Goal: Task Accomplishment & Management: Complete application form

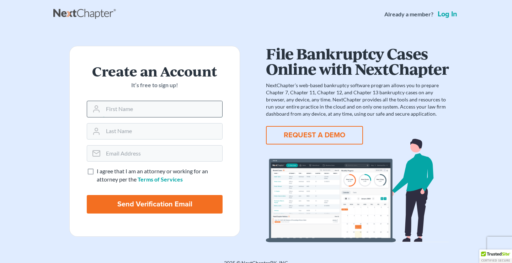
click at [169, 109] on input "text" at bounding box center [162, 109] width 119 height 16
type input "Takiyah"
type input "Holmes"
click at [156, 156] on input "email" at bounding box center [162, 154] width 119 height 16
type input "takiyah.holmes@gmail.com"
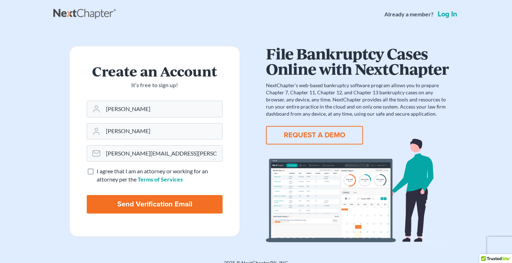
click at [97, 172] on label "I agree that I am an attorney or working for an attorney per the Terms of Servi…" at bounding box center [160, 175] width 126 height 16
click at [100, 172] on input "I agree that I am an attorney or working for an attorney per the Terms of Servi…" at bounding box center [102, 169] width 5 height 5
checkbox input "true"
click at [161, 203] on input "Send Verification Email" at bounding box center [155, 204] width 136 height 19
type input "Thinking..."
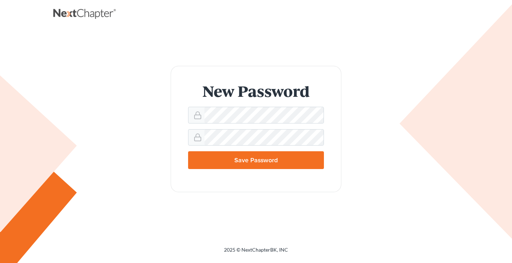
click at [284, 161] on input "Save Password" at bounding box center [256, 160] width 136 height 18
type input "Thinking..."
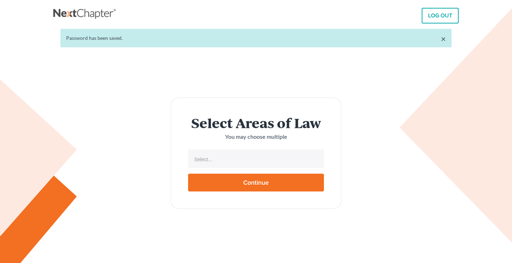
select select
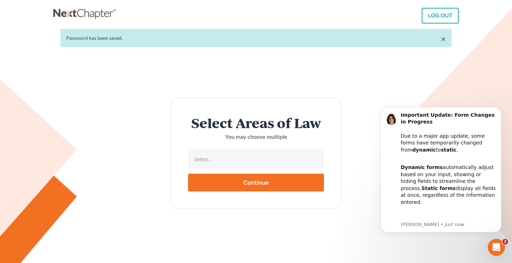
click at [277, 153] on li "Select..." at bounding box center [256, 159] width 132 height 14
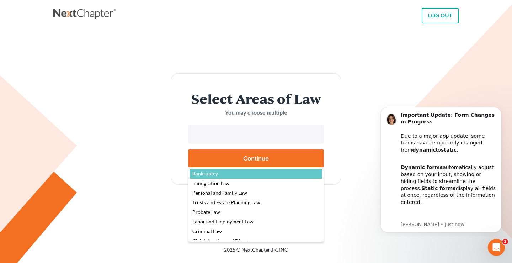
select select "4556"
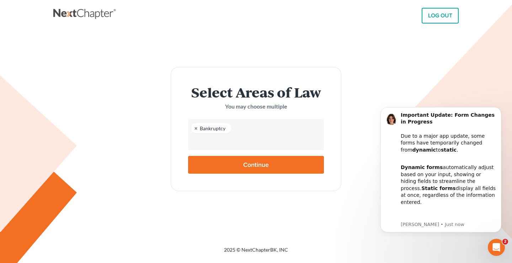
click at [255, 159] on input "Continue" at bounding box center [256, 165] width 136 height 18
type input "Thinking..."
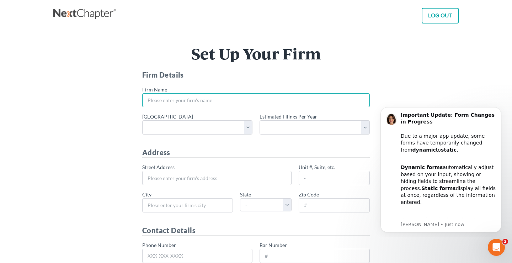
click at [236, 102] on input "* Firm Name" at bounding box center [256, 100] width 228 height 14
type input "None"
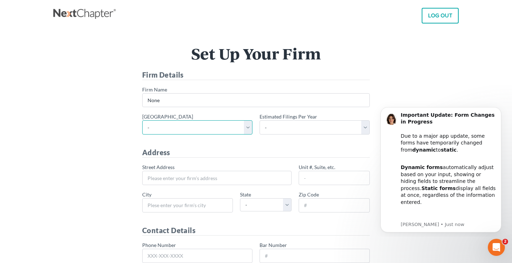
click at [247, 127] on select "- Alabama - Middle Alabama - Northern Alabama - Southern Alaska Arizona Arkansa…" at bounding box center [197, 127] width 110 height 14
select select "22"
click at [318, 135] on div "* Primary district - Alabama - Middle Alabama - Northern Alabama - Southern Ala…" at bounding box center [256, 126] width 235 height 27
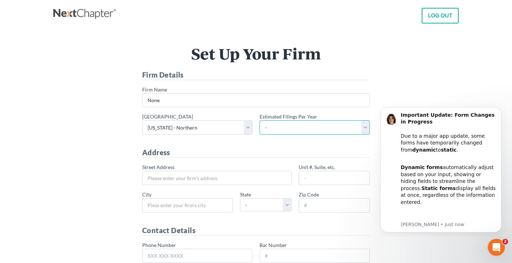
click at [316, 128] on select "- 1-10 11-50 50+" at bounding box center [315, 127] width 110 height 14
select select "10"
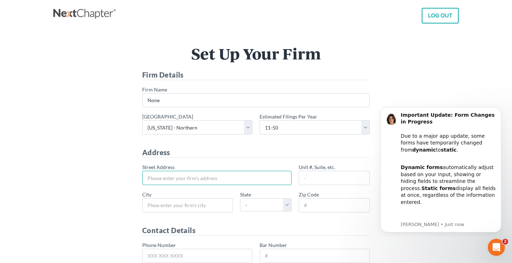
click at [203, 180] on input "* Street Address" at bounding box center [216, 178] width 149 height 14
type input "[STREET_ADDRESS]"
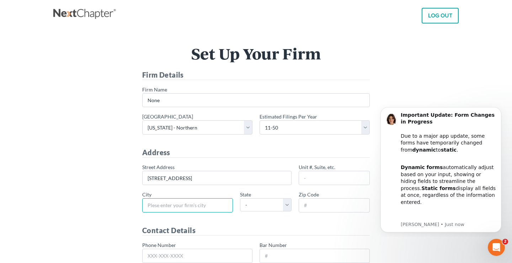
type input "[GEOGRAPHIC_DATA]"
select select "GA"
type input "30157"
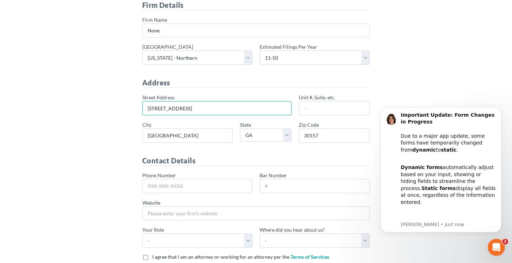
scroll to position [72, 0]
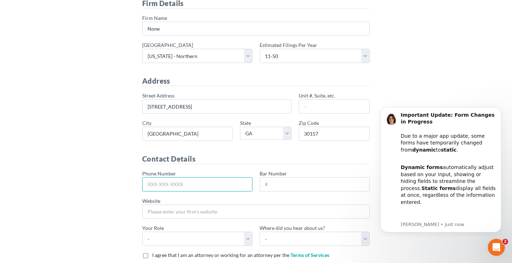
click at [203, 187] on input "Phone Number" at bounding box center [197, 184] width 110 height 14
type input "470-685-5260"
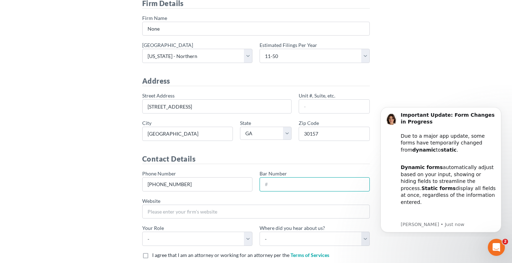
click at [288, 189] on input "Bar Number" at bounding box center [315, 184] width 110 height 14
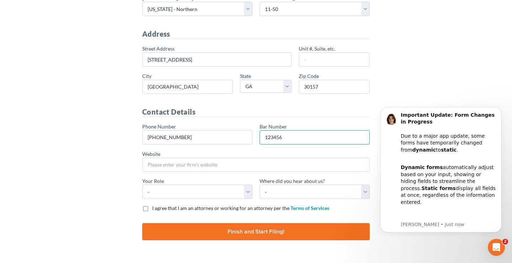
scroll to position [134, 0]
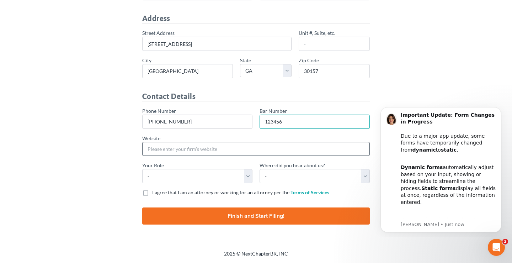
type input "123456"
click at [228, 152] on input "Website" at bounding box center [256, 149] width 228 height 14
type input "None"
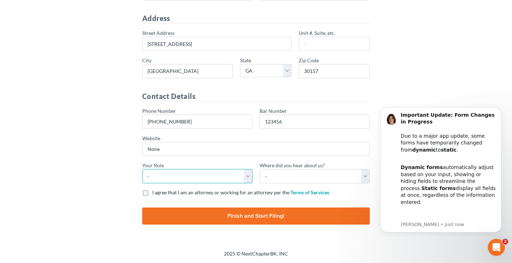
click at [205, 175] on select "- Attorney Paralegal Assistant" at bounding box center [197, 176] width 110 height 14
select select "paralegal"
click at [320, 175] on select "- Bar association Capterra Clio Email Facebook Google Word of mouth Other" at bounding box center [315, 176] width 110 height 14
select select "Google"
click at [280, 216] on input "Finish and Start Filing!" at bounding box center [256, 215] width 228 height 17
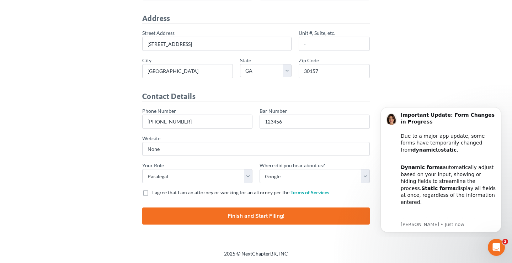
type input "Thinking..."
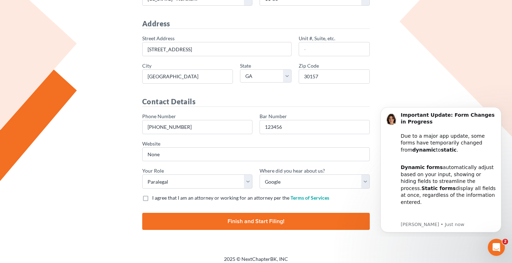
scroll to position [134, 0]
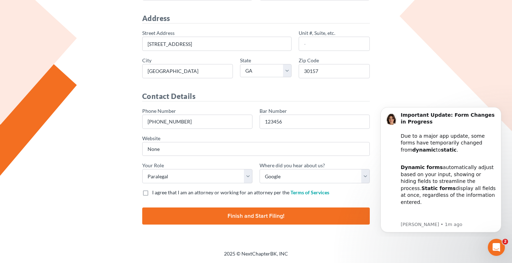
click at [152, 191] on label "I agree that I am an attorney or working for an attorney per the Terms of Servi…" at bounding box center [240, 192] width 177 height 7
click at [155, 191] on input "I agree that I am an attorney or working for an attorney per the Terms of Servi…" at bounding box center [157, 191] width 5 height 5
checkbox input "true"
click at [243, 214] on input "Finish and Start Filing!" at bounding box center [256, 215] width 228 height 17
type input "Thinking..."
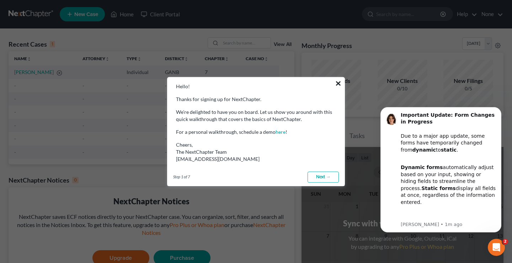
click at [338, 83] on button "×" at bounding box center [338, 83] width 7 height 11
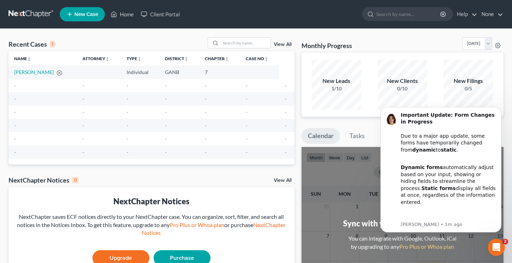
click at [81, 18] on link "New Case" at bounding box center [82, 14] width 45 height 14
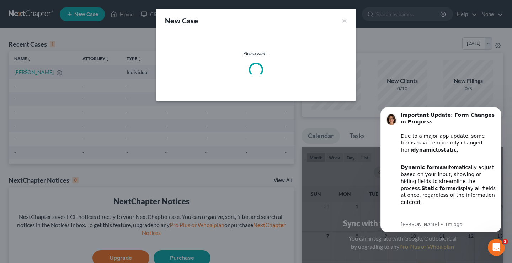
select select "19"
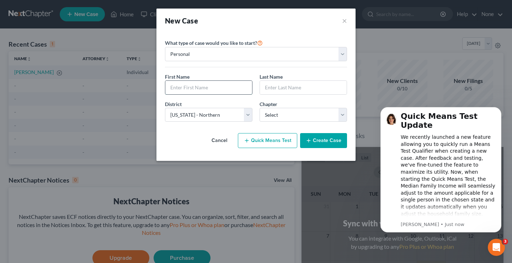
click at [192, 92] on input "text" at bounding box center [208, 88] width 87 height 14
type input "[PERSON_NAME]"
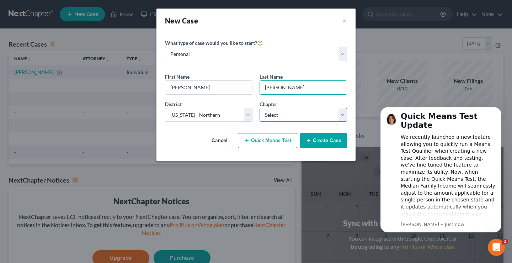
click at [289, 116] on select "Select 7 11 12 13" at bounding box center [304, 115] width 88 height 14
select select "3"
click at [323, 143] on button "Create Case" at bounding box center [323, 140] width 47 height 15
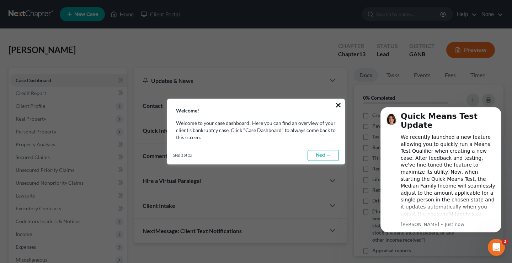
click at [338, 104] on button "×" at bounding box center [338, 104] width 7 height 11
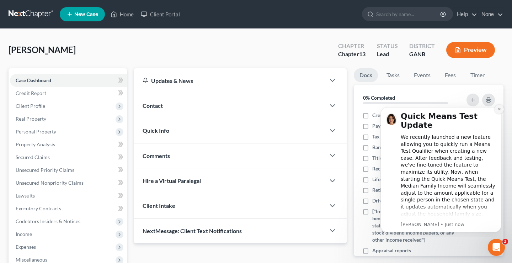
click at [500, 109] on icon "Dismiss notification" at bounding box center [500, 109] width 4 height 4
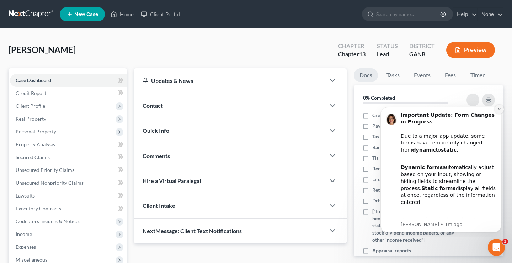
click at [500, 111] on icon "Dismiss notification" at bounding box center [500, 109] width 4 height 4
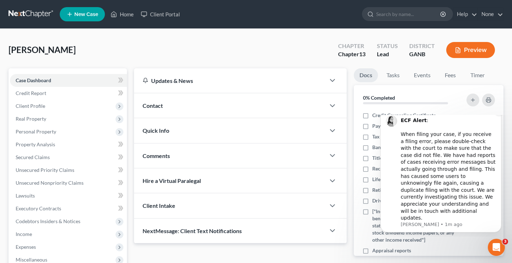
click at [499, 113] on icon "Dismiss notification" at bounding box center [500, 111] width 4 height 4
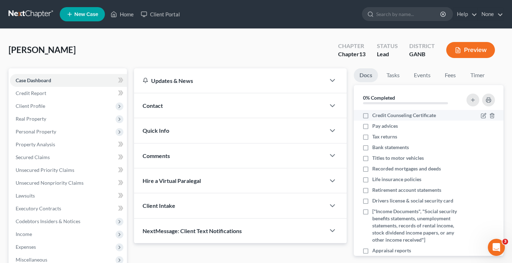
click at [373, 116] on label "Credit Counseling Certificate" at bounding box center [405, 115] width 64 height 7
click at [375, 116] on input "Credit Counseling Certificate" at bounding box center [377, 114] width 5 height 5
checkbox input "true"
click at [485, 116] on icon "button" at bounding box center [484, 116] width 6 height 6
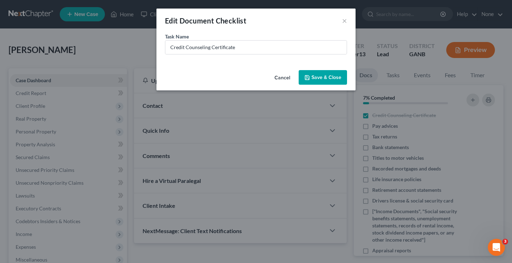
click at [321, 76] on button "Save & Close" at bounding box center [323, 77] width 48 height 15
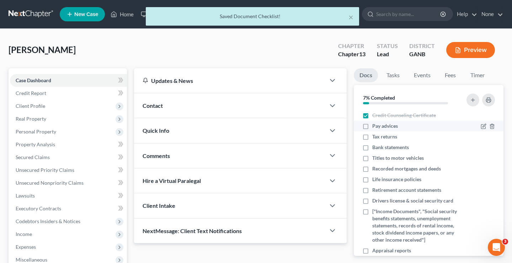
click at [373, 125] on label "Pay advices" at bounding box center [386, 125] width 26 height 7
click at [375, 125] on input "Pay advices" at bounding box center [377, 124] width 5 height 5
checkbox input "true"
click at [373, 137] on label "Tax returns" at bounding box center [385, 136] width 25 height 7
click at [375, 137] on input "Tax returns" at bounding box center [377, 135] width 5 height 5
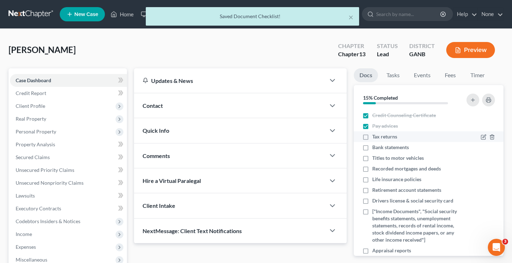
checkbox input "true"
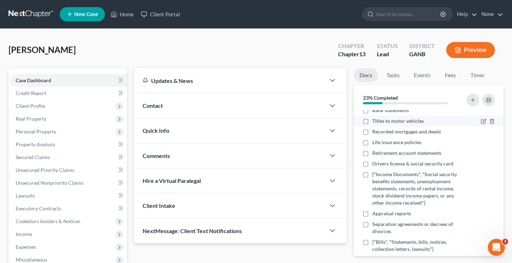
scroll to position [47, 0]
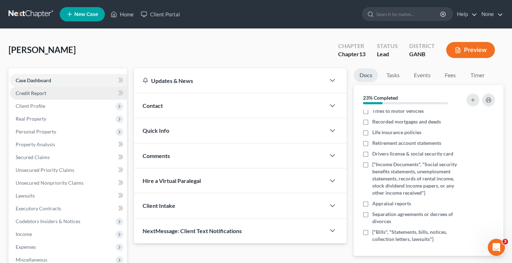
click at [69, 92] on link "Credit Report" at bounding box center [68, 93] width 117 height 13
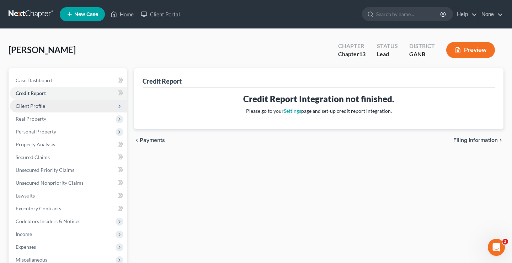
click at [68, 105] on span "Client Profile" at bounding box center [68, 106] width 117 height 13
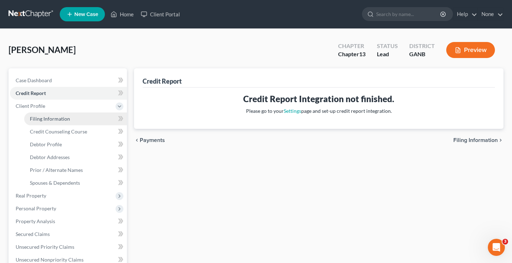
click at [69, 121] on span "Filing Information" at bounding box center [50, 119] width 40 height 6
select select "1"
select select "0"
select select "3"
select select "19"
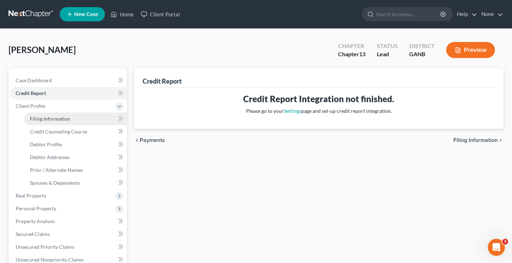
select select "10"
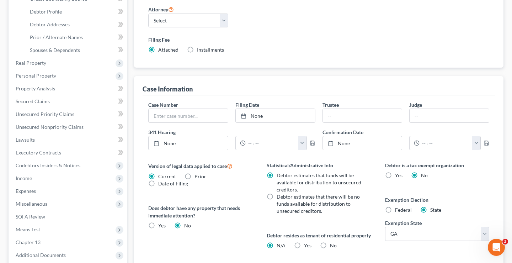
scroll to position [139, 0]
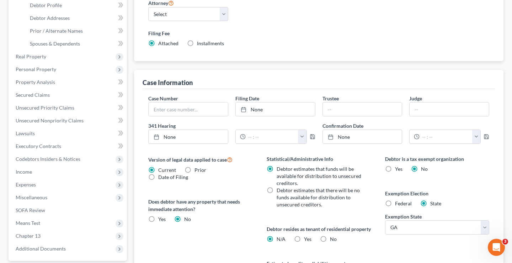
click at [197, 44] on label "Installments Installments" at bounding box center [210, 43] width 27 height 7
click at [200, 44] on input "Installments Installments" at bounding box center [202, 42] width 5 height 5
radio input "true"
radio input "false"
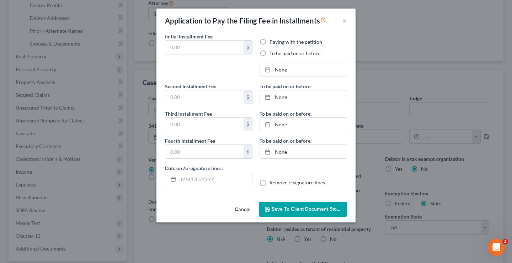
type input "0.00"
radio input "true"
type input "0.00"
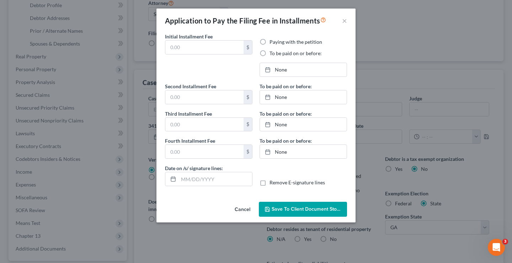
type input "[DATE]"
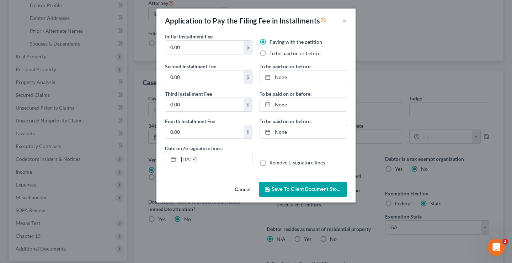
click at [270, 53] on label "To be paid on or before:" at bounding box center [296, 53] width 52 height 7
click at [273, 53] on input "To be paid on or before:" at bounding box center [275, 52] width 5 height 5
radio input "true"
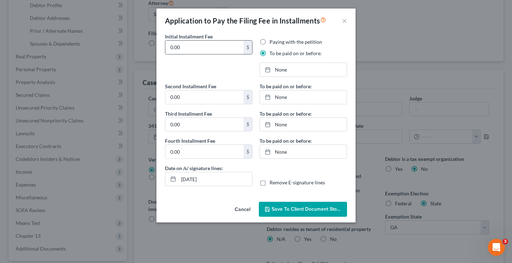
click at [247, 50] on div "$" at bounding box center [248, 48] width 9 height 14
click at [231, 49] on input "0.00" at bounding box center [204, 48] width 78 height 14
type input "0"
type input "104.33"
type input "[DATE]"
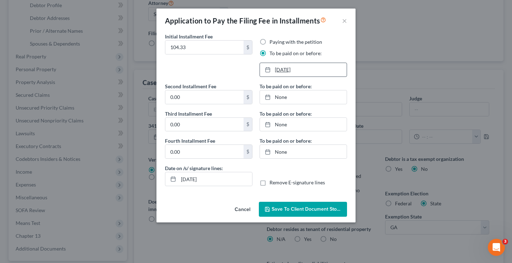
click at [272, 70] on div at bounding box center [270, 70] width 10 height 6
click at [235, 98] on input "0.00" at bounding box center [204, 97] width 78 height 14
type input "104.33"
type input "[DATE]"
click at [264, 100] on link "None" at bounding box center [303, 97] width 87 height 14
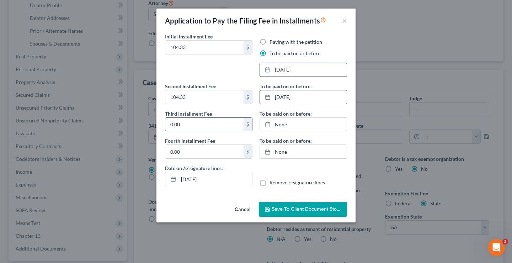
click at [235, 126] on input "0.00" at bounding box center [204, 125] width 78 height 14
type input "104.33"
type input "[DATE]"
click at [268, 126] on icon at bounding box center [268, 125] width 6 height 6
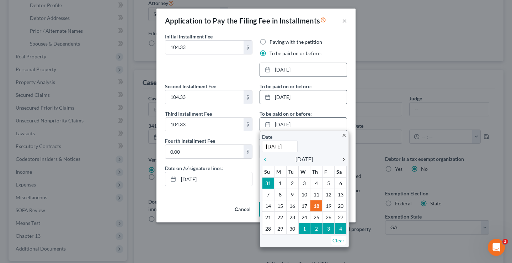
click at [344, 159] on icon "chevron_right" at bounding box center [342, 160] width 9 height 6
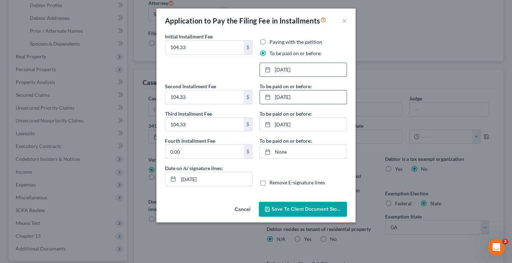
click at [298, 210] on span "Save to Client Document Storage" at bounding box center [309, 209] width 75 height 6
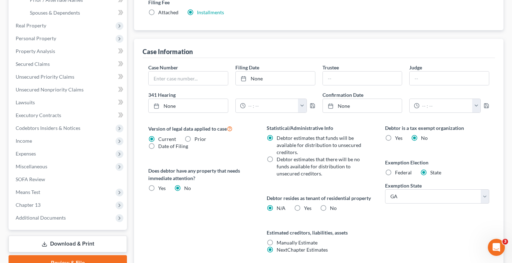
scroll to position [177, 0]
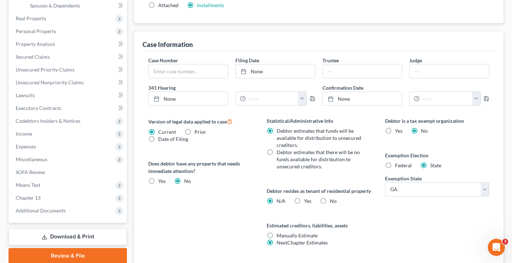
click at [304, 205] on label "Yes Yes" at bounding box center [307, 201] width 7 height 7
click at [307, 202] on input "Yes Yes" at bounding box center [309, 200] width 5 height 5
radio input "true"
radio input "false"
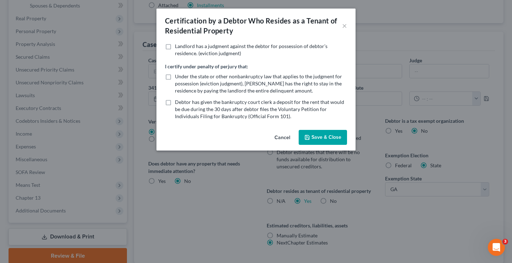
click at [163, 43] on div "Landlord has a judgment against the debtor for possession of debtor’s residence…" at bounding box center [256, 85] width 199 height 84
click at [175, 49] on label "Landlord has a judgment against the debtor for possession of debtor’s residence…" at bounding box center [261, 50] width 172 height 14
click at [178, 47] on input "Landlord has a judgment against the debtor for possession of debtor’s residence…" at bounding box center [180, 45] width 5 height 5
checkbox input "true"
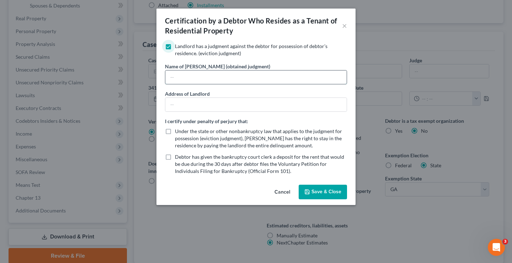
click at [194, 77] on input "text" at bounding box center [255, 77] width 181 height 14
type input "Invitation Homes"
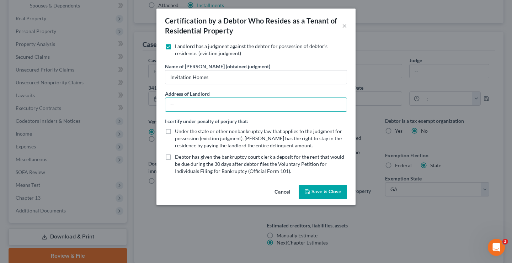
click at [175, 131] on label "Under the state or other nonbankruptcy law that applies to the judgment for pos…" at bounding box center [261, 138] width 172 height 21
click at [178, 131] on input "Under the state or other nonbankruptcy law that applies to the judgment for pos…" at bounding box center [180, 130] width 5 height 5
checkbox input "true"
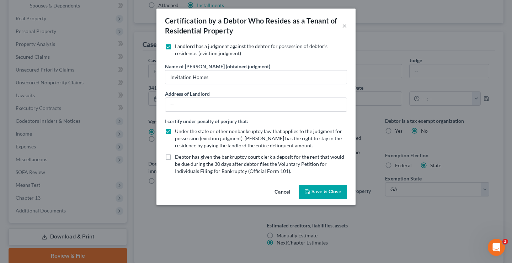
click at [323, 192] on button "Save & Close" at bounding box center [323, 192] width 48 height 15
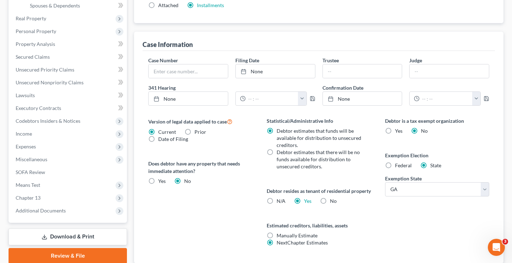
click at [277, 153] on label "Debtor estimates that there will be no funds available for distribution to unse…" at bounding box center [320, 159] width 86 height 21
click at [280, 153] on input "Debtor estimates that there will be no funds available for distribution to unse…" at bounding box center [282, 151] width 5 height 5
radio input "true"
radio input "false"
click at [260, 70] on link "[DATE]" at bounding box center [275, 71] width 79 height 14
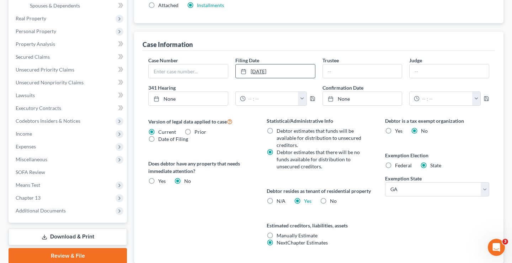
click at [294, 69] on link "[DATE]" at bounding box center [275, 71] width 79 height 14
click at [395, 165] on label "Federal" at bounding box center [403, 165] width 17 height 7
click at [398, 165] on input "Federal" at bounding box center [400, 164] width 5 height 5
radio input "true"
radio input "false"
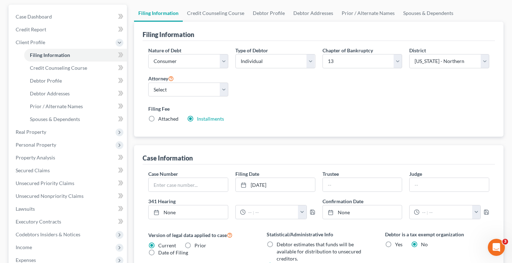
scroll to position [62, 0]
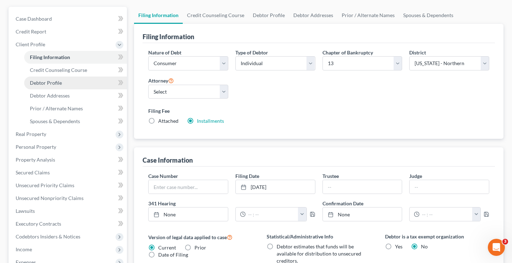
click at [68, 85] on link "Debtor Profile" at bounding box center [75, 83] width 103 height 13
select select "0"
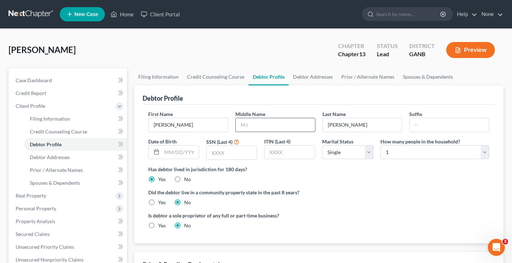
click at [262, 126] on input "text" at bounding box center [275, 125] width 79 height 14
type input "O"
click at [188, 150] on input "text" at bounding box center [180, 153] width 37 height 14
type input "[DATE]"
click at [231, 157] on input "text" at bounding box center [232, 153] width 50 height 14
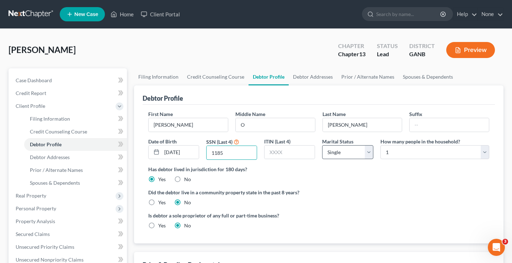
type input "1185"
click at [367, 155] on select "Select Single Married Separated Divorced Widowed" at bounding box center [347, 152] width 51 height 14
select select "1"
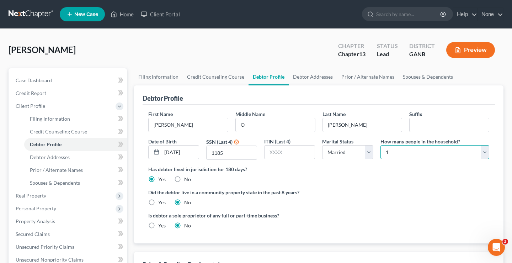
click at [410, 154] on select "Select 1 2 3 4 5 6 7 8 9 10 11 12 13 14 15 16 17 18 19 20" at bounding box center [435, 152] width 109 height 14
select select "3"
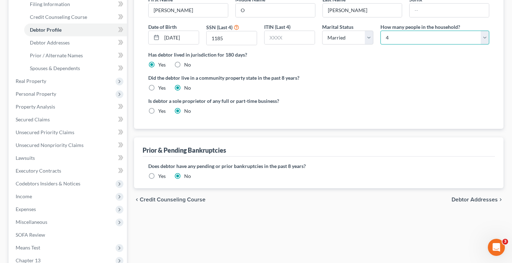
scroll to position [115, 0]
click at [476, 198] on span "Debtor Addresses" at bounding box center [475, 199] width 46 height 6
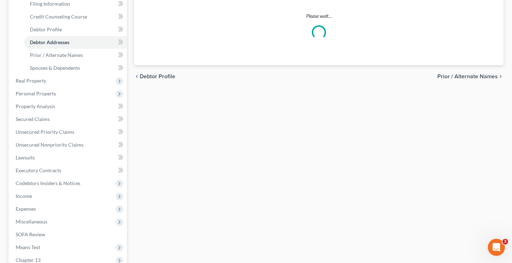
scroll to position [47, 0]
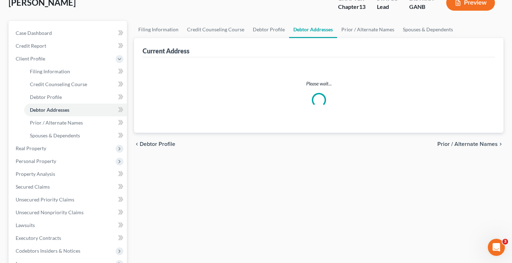
select select "0"
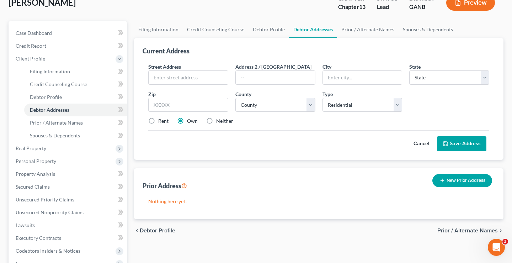
scroll to position [0, 0]
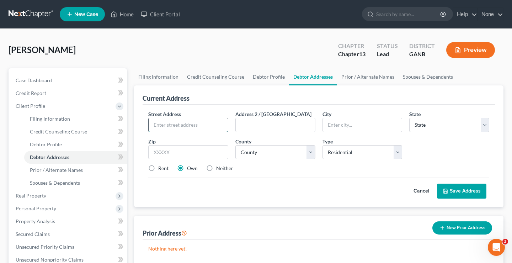
click at [206, 122] on input "text" at bounding box center [188, 125] width 79 height 14
type input "[STREET_ADDRESS]"
type input "[GEOGRAPHIC_DATA]"
select select "10"
type input "30157"
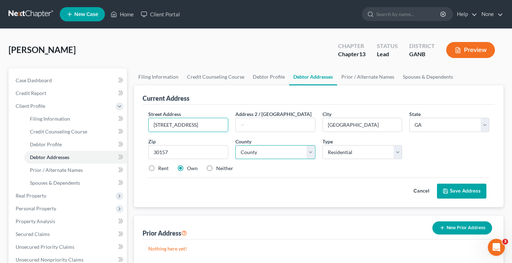
click at [282, 153] on select "County [GEOGRAPHIC_DATA] [GEOGRAPHIC_DATA] [GEOGRAPHIC_DATA] [GEOGRAPHIC_DATA] …" at bounding box center [276, 152] width 80 height 14
select select "109"
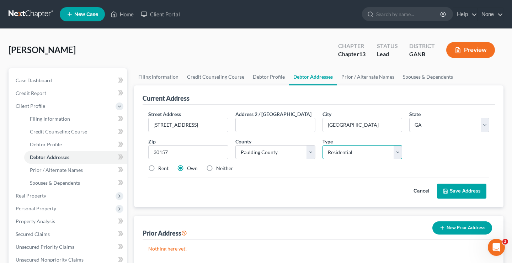
click at [361, 155] on select "Select Residential Mailing Rental Business" at bounding box center [363, 152] width 80 height 14
click at [158, 168] on label "Rent" at bounding box center [163, 168] width 10 height 7
click at [161, 168] on input "Rent" at bounding box center [163, 167] width 5 height 5
radio input "true"
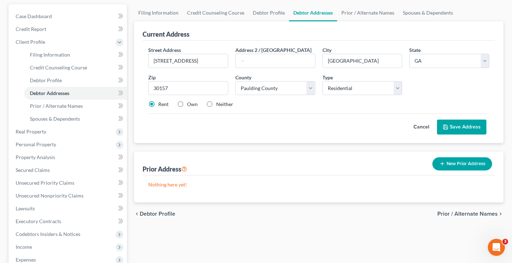
scroll to position [64, 0]
click at [465, 161] on button "New Prior Address" at bounding box center [463, 163] width 60 height 13
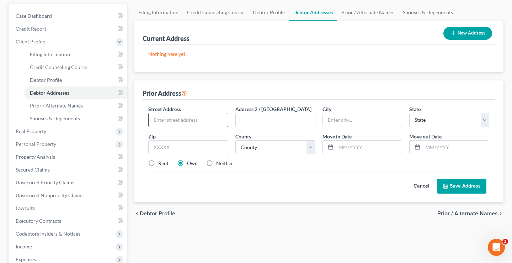
click at [188, 122] on input "text" at bounding box center [188, 120] width 79 height 14
type input "[STREET_ADDRESS][PERSON_NAME]"
click at [353, 119] on input "text" at bounding box center [362, 120] width 79 height 14
type input "[GEOGRAPHIC_DATA]"
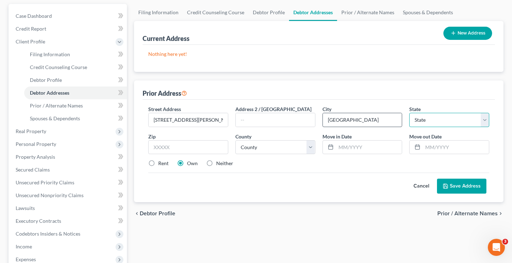
select select "10"
type input "30157"
click at [310, 147] on select "County [GEOGRAPHIC_DATA] [GEOGRAPHIC_DATA] [GEOGRAPHIC_DATA] [GEOGRAPHIC_DATA] …" at bounding box center [276, 147] width 80 height 14
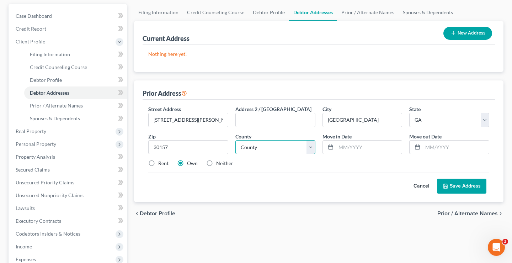
select select "109"
click at [329, 147] on line at bounding box center [331, 147] width 4 height 0
click at [333, 147] on div at bounding box center [329, 148] width 13 height 14
click at [340, 147] on input "text" at bounding box center [369, 148] width 66 height 14
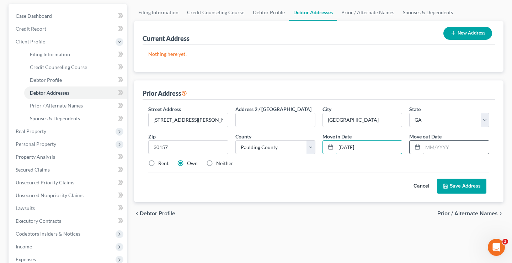
type input "[DATE]"
click at [434, 147] on input "text" at bounding box center [456, 148] width 66 height 14
click at [417, 148] on icon at bounding box center [418, 147] width 6 height 6
click at [430, 148] on input "text" at bounding box center [456, 148] width 66 height 14
type input "[DATE]"
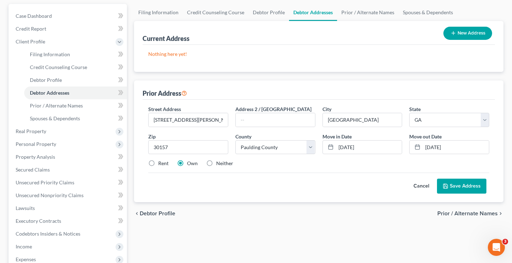
click at [457, 185] on button "Save Address" at bounding box center [461, 186] width 49 height 15
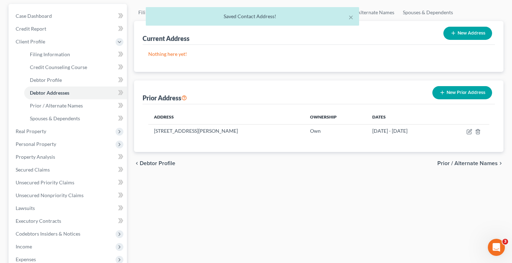
click at [485, 163] on span "Prior / Alternate Names" at bounding box center [468, 164] width 60 height 6
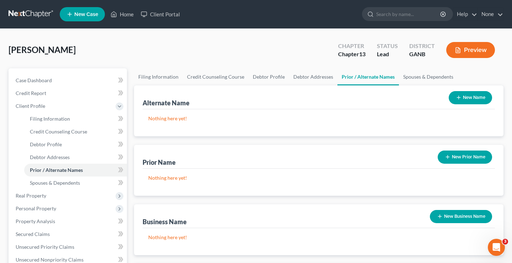
click at [451, 160] on button "New Prior Name" at bounding box center [465, 157] width 54 height 13
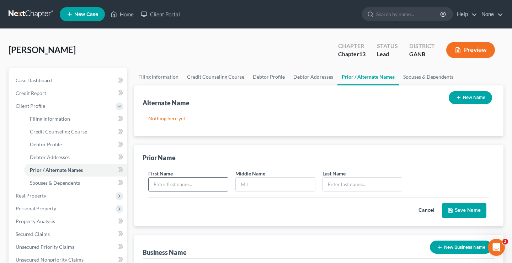
click at [210, 183] on input "text" at bounding box center [188, 185] width 79 height 14
type input "[PERSON_NAME]"
type input "O"
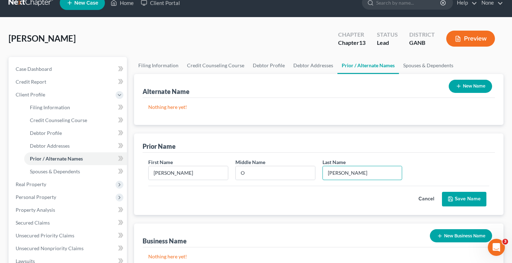
scroll to position [43, 0]
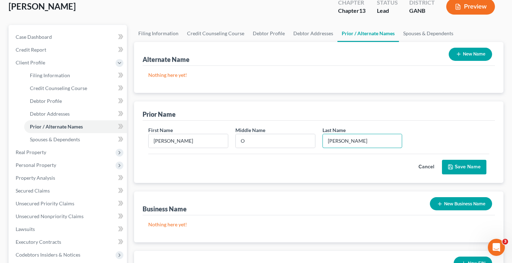
type input "[PERSON_NAME]"
click at [465, 161] on button "Save Name" at bounding box center [464, 167] width 44 height 15
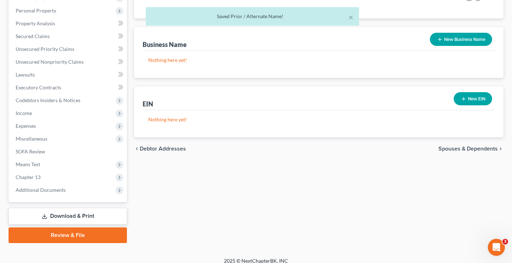
scroll to position [204, 0]
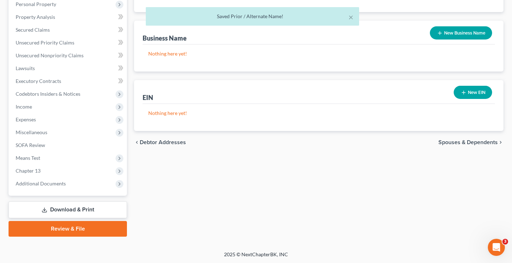
click at [477, 140] on span "Spouses & Dependents" at bounding box center [468, 143] width 59 height 6
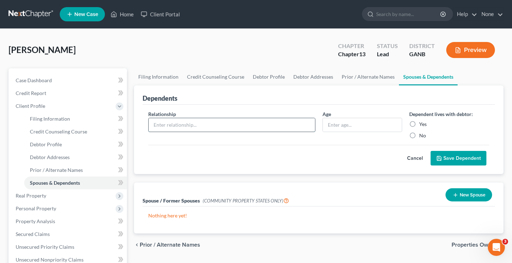
click at [226, 128] on input "text" at bounding box center [232, 125] width 167 height 14
type input "[PERSON_NAME]"
type input "13"
click at [420, 121] on label "Yes" at bounding box center [423, 124] width 7 height 7
click at [422, 121] on input "Yes" at bounding box center [424, 123] width 5 height 5
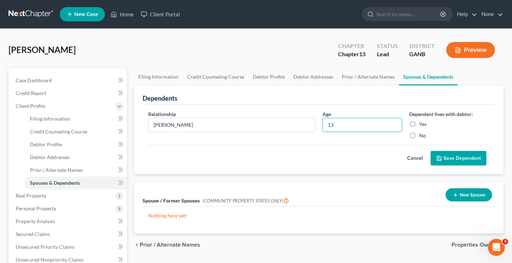
radio input "true"
click at [453, 153] on button "Save Dependent" at bounding box center [459, 158] width 56 height 15
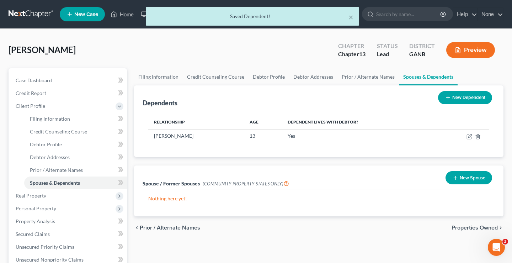
click at [447, 102] on button "New Dependent" at bounding box center [465, 97] width 54 height 13
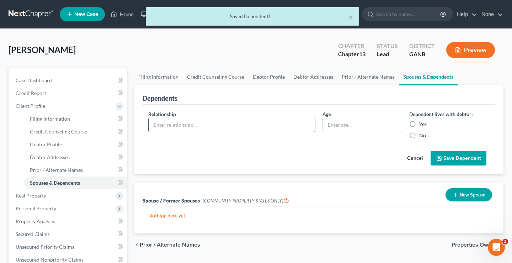
click at [233, 122] on input "text" at bounding box center [232, 125] width 167 height 14
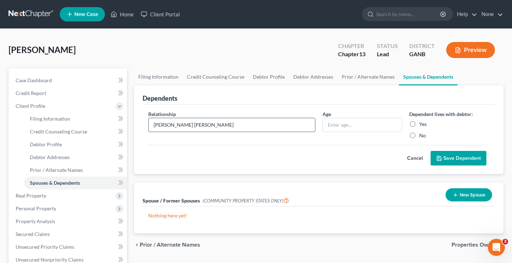
type input "[PERSON_NAME] [PERSON_NAME]"
type input "11"
click at [420, 122] on label "Yes" at bounding box center [423, 124] width 7 height 7
click at [422, 122] on input "Yes" at bounding box center [424, 123] width 5 height 5
radio input "true"
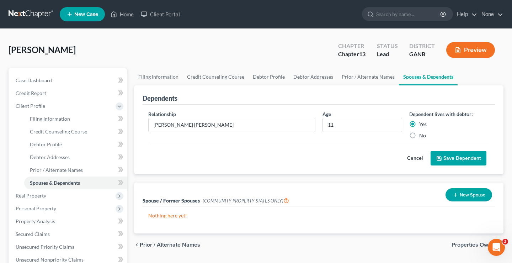
click at [448, 156] on button "Save Dependent" at bounding box center [459, 158] width 56 height 15
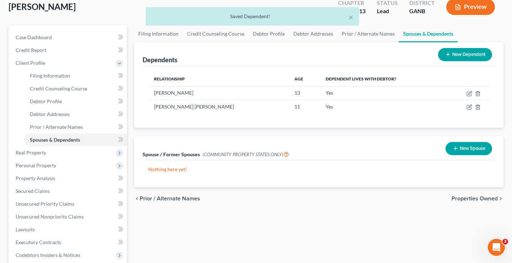
scroll to position [44, 0]
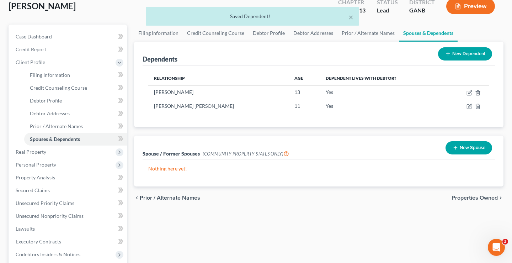
click at [464, 148] on button "New Spouse" at bounding box center [469, 147] width 47 height 13
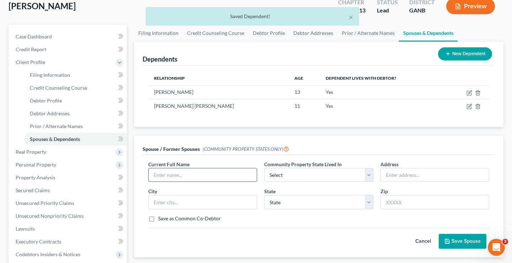
click at [207, 172] on input "text" at bounding box center [203, 175] width 108 height 14
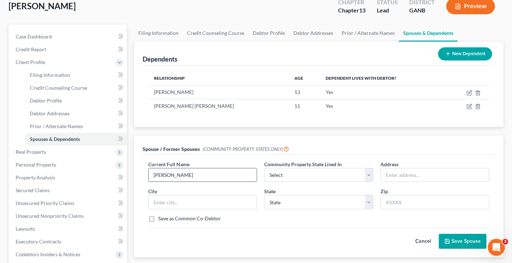
click at [207, 177] on input "[PERSON_NAME]" at bounding box center [203, 175] width 108 height 14
type input "[PERSON_NAME] [PERSON_NAME]"
click at [194, 202] on input "text" at bounding box center [203, 202] width 108 height 14
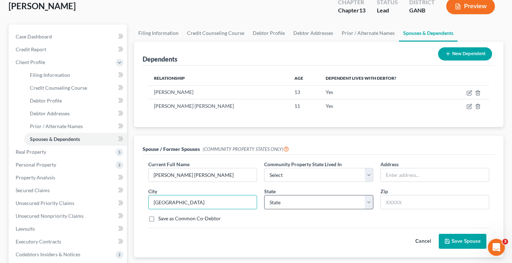
type input "[GEOGRAPHIC_DATA]"
click at [340, 207] on select "State [US_STATE] AK AR AZ CA CO CT DE DC [GEOGRAPHIC_DATA] [GEOGRAPHIC_DATA] GU…" at bounding box center [318, 202] width 109 height 14
select select "10"
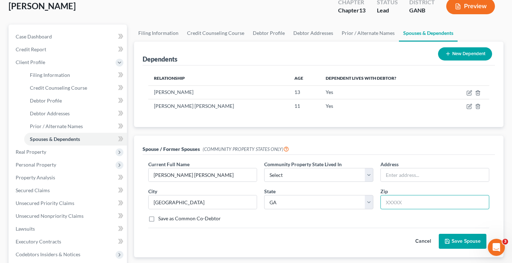
click at [398, 198] on input "text" at bounding box center [435, 202] width 109 height 14
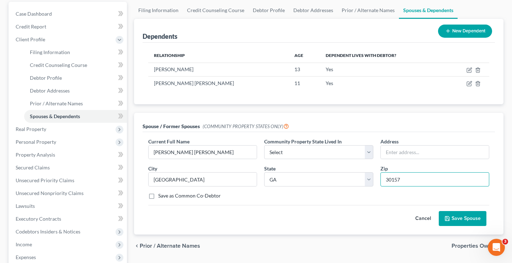
scroll to position [75, 0]
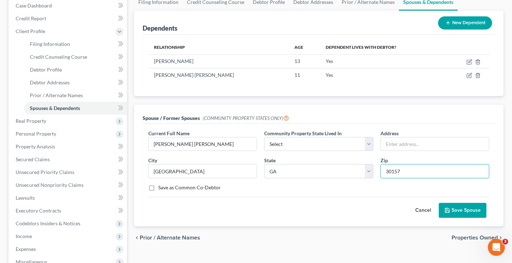
type input "30157"
click at [462, 210] on button "Save Spouse" at bounding box center [463, 210] width 48 height 15
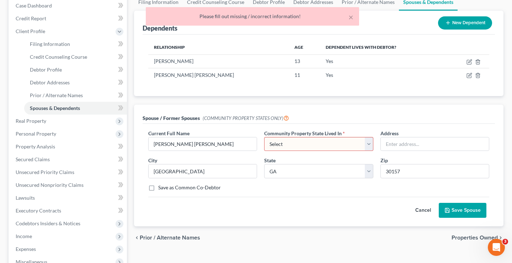
click at [354, 141] on select "Select AZ CA GU ID LA NV NM PR [GEOGRAPHIC_DATA] [GEOGRAPHIC_DATA] [GEOGRAPHIC_…" at bounding box center [318, 144] width 109 height 14
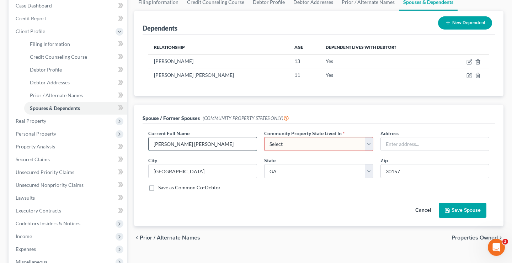
click at [225, 140] on input "[PERSON_NAME] [PERSON_NAME]" at bounding box center [203, 144] width 108 height 14
type input "S"
click at [223, 167] on input "[GEOGRAPHIC_DATA]" at bounding box center [203, 171] width 108 height 14
click at [238, 174] on input "[GEOGRAPHIC_DATA]" at bounding box center [203, 171] width 108 height 14
type input "D"
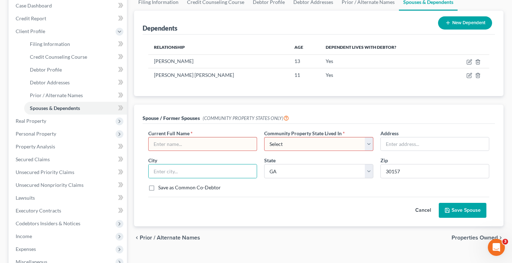
click at [439, 163] on div "Zip 30157" at bounding box center [435, 168] width 116 height 22
click at [429, 179] on div "Current Full Name * Community Property State Lived In * Select AZ CA GU ID [GEO…" at bounding box center [319, 164] width 348 height 68
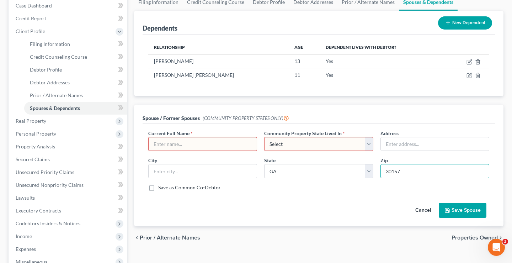
click at [428, 170] on input "30157" at bounding box center [435, 171] width 109 height 14
type input "3"
click at [458, 211] on button "Save Spouse" at bounding box center [463, 210] width 48 height 15
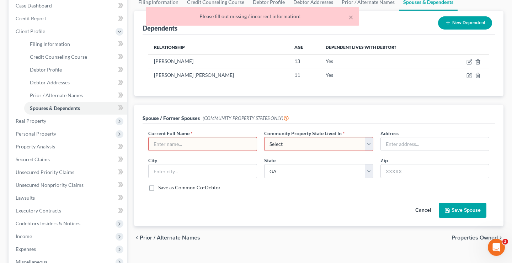
click at [428, 210] on button "Cancel" at bounding box center [423, 210] width 31 height 14
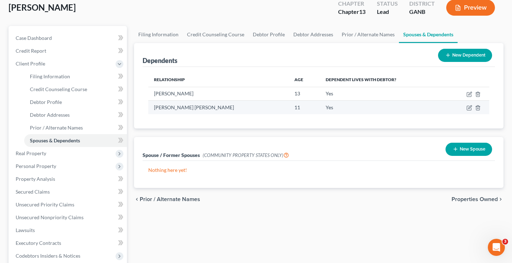
scroll to position [49, 0]
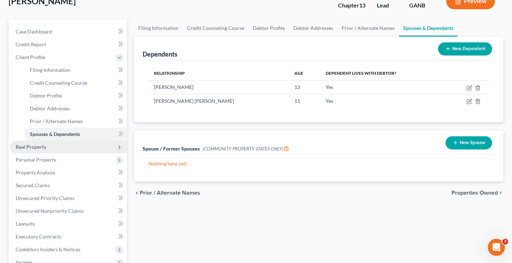
click at [100, 146] on span "Real Property" at bounding box center [68, 147] width 117 height 13
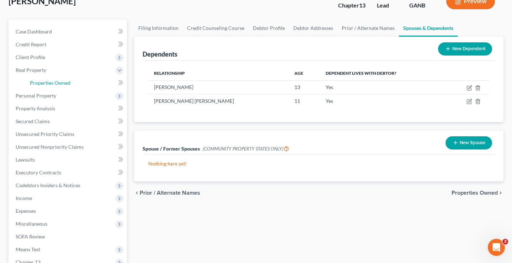
click at [114, 84] on link "Properties Owned" at bounding box center [75, 83] width 103 height 13
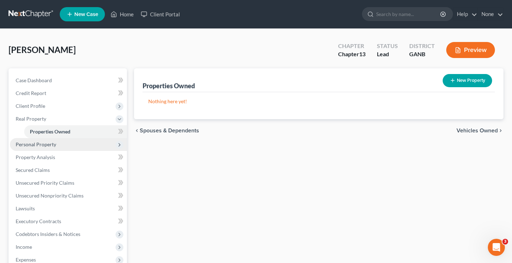
click at [73, 144] on span "Personal Property" at bounding box center [68, 144] width 117 height 13
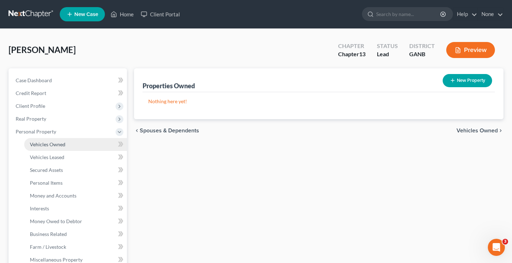
click at [83, 147] on link "Vehicles Owned" at bounding box center [75, 144] width 103 height 13
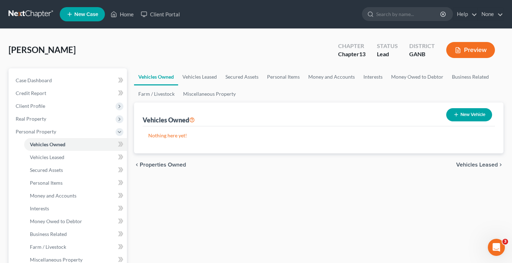
click at [454, 112] on icon "button" at bounding box center [457, 115] width 6 height 6
select select "0"
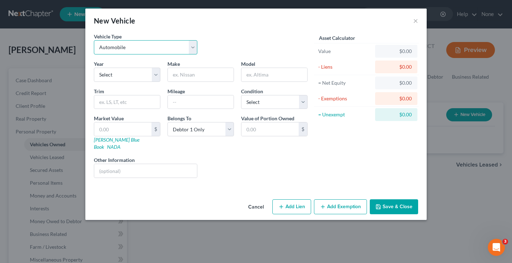
click at [158, 50] on select "Select Automobile Truck Trailer Watercraft Aircraft Motor Home Atv Other Vehicle" at bounding box center [146, 47] width 104 height 14
click at [130, 80] on select "Select 2026 2025 2024 2023 2022 2021 2020 2019 2018 2017 2016 2015 2014 2013 20…" at bounding box center [127, 75] width 67 height 14
select select "8"
click at [197, 81] on input "text" at bounding box center [201, 75] width 66 height 14
type input "BMW"
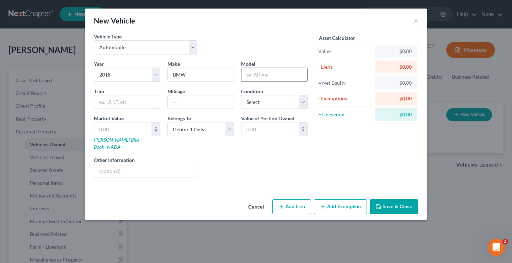
click at [282, 75] on input "text" at bounding box center [275, 75] width 66 height 14
type input "330i"
click at [145, 100] on input "text" at bounding box center [127, 102] width 66 height 14
click at [194, 108] on input "text" at bounding box center [201, 102] width 66 height 14
type input "124453"
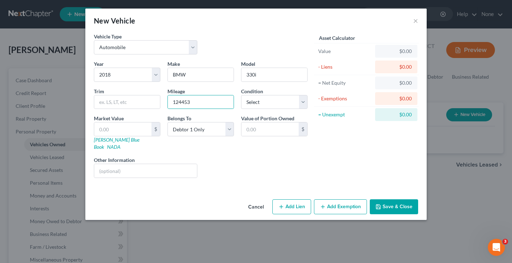
click at [269, 93] on div "Condition Select Excellent Very Good Good Fair Poor" at bounding box center [275, 99] width 74 height 22
click at [268, 99] on select "Select Excellent Very Good Good Fair Poor" at bounding box center [274, 102] width 67 height 14
select select "3"
click at [142, 131] on input "text" at bounding box center [122, 129] width 57 height 14
type input "7"
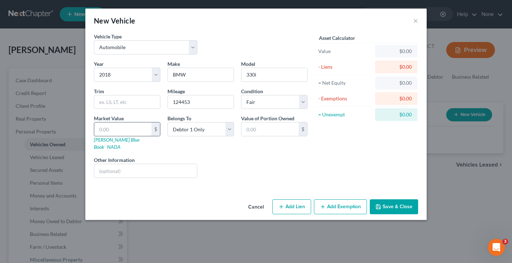
type input "7.00"
type input "78"
type input "78.00"
type input "789"
type input "789.00"
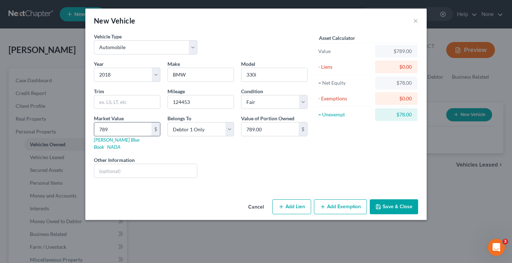
type input "78"
type input "78.00"
type input "780"
type input "780.00"
type input "7806"
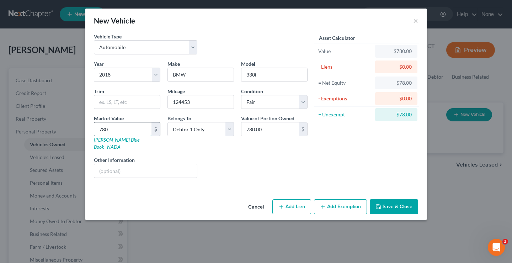
type input "7,806.00"
type input "7,806"
click at [401, 79] on div "$780.00" at bounding box center [396, 82] width 31 height 7
click at [406, 68] on div "$0.00" at bounding box center [396, 66] width 31 height 7
click at [287, 199] on button "Add Lien" at bounding box center [292, 206] width 39 height 15
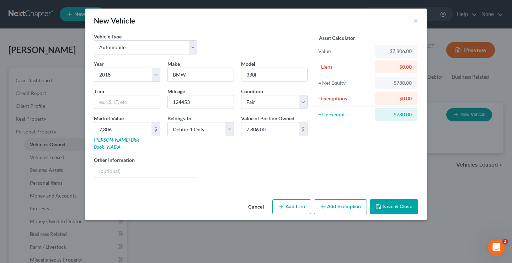
select select "0"
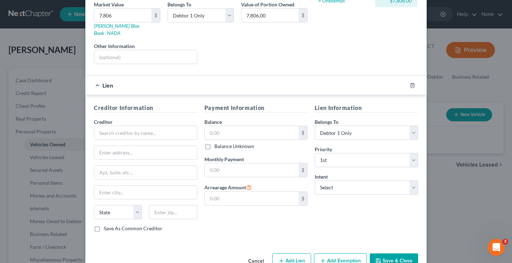
scroll to position [116, 0]
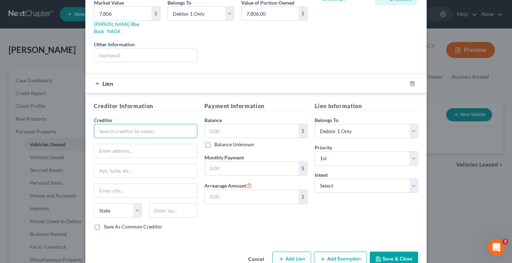
click at [147, 128] on input "text" at bounding box center [146, 131] width 104 height 14
type input "Carmax"
click at [238, 126] on input "text" at bounding box center [252, 131] width 94 height 14
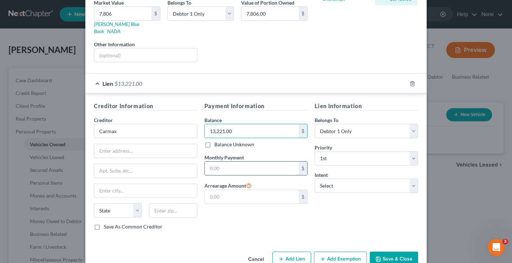
type input "13,221.00"
click at [292, 166] on input "text" at bounding box center [252, 169] width 94 height 14
type input "514.60"
click at [358, 182] on select "Select Surrender Redeem Reaffirm Avoid Other" at bounding box center [367, 186] width 104 height 14
select select "2"
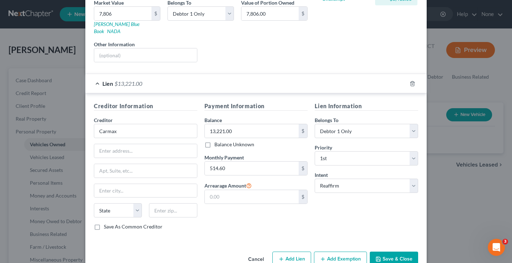
click at [342, 252] on button "Add Exemption" at bounding box center [340, 259] width 53 height 15
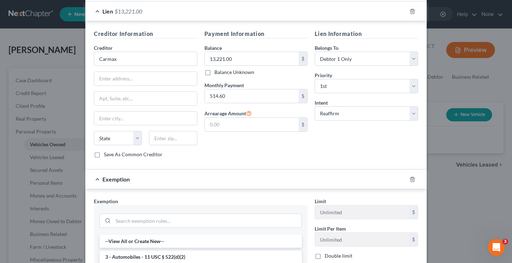
scroll to position [191, 0]
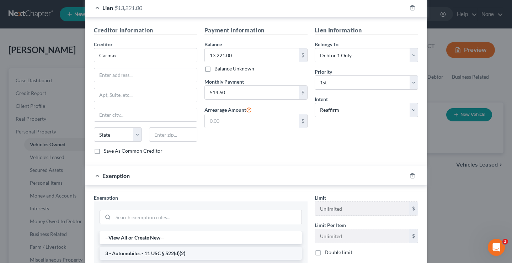
click at [261, 248] on li "3 - Automobiles - 11 USC § 522(d)(2)" at bounding box center [201, 253] width 202 height 13
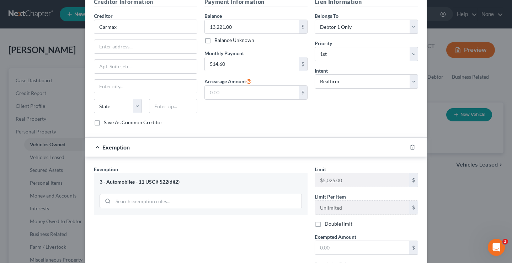
scroll to position [283, 0]
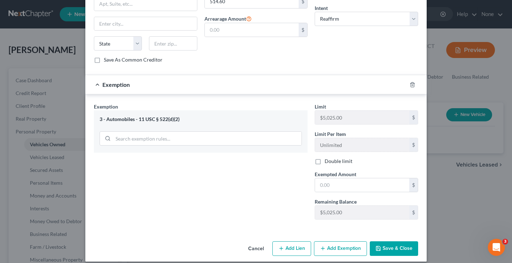
click at [325, 158] on label "Double limit" at bounding box center [339, 161] width 28 height 7
click at [328, 158] on input "Double limit" at bounding box center [330, 160] width 5 height 5
checkbox input "true"
click at [386, 241] on button "Save & Close" at bounding box center [394, 248] width 48 height 15
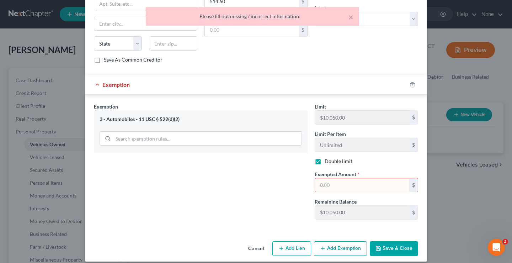
click at [345, 178] on input "text" at bounding box center [362, 185] width 94 height 14
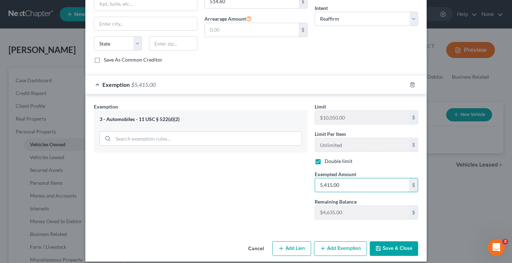
type input "5,415.00"
click at [390, 241] on button "Save & Close" at bounding box center [394, 248] width 48 height 15
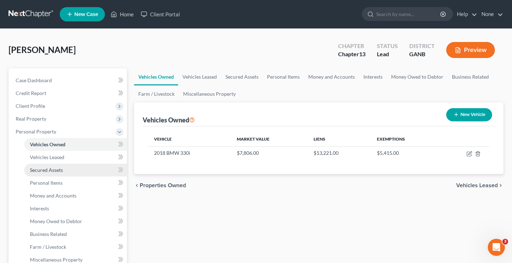
click at [65, 173] on link "Secured Assets" at bounding box center [75, 170] width 103 height 13
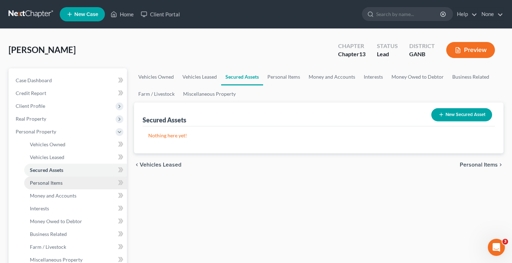
click at [68, 185] on link "Personal Items" at bounding box center [75, 183] width 103 height 13
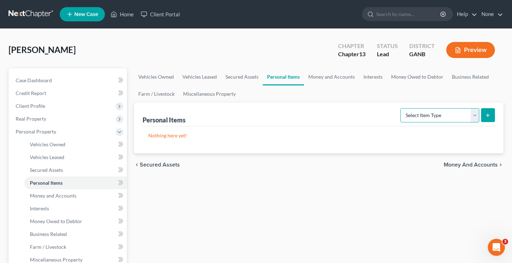
click at [424, 118] on select "Select Item Type Clothing Collectibles Of Value Electronics Firearms Household …" at bounding box center [440, 115] width 79 height 14
select select "electronics"
click at [492, 120] on button "submit" at bounding box center [489, 115] width 14 height 14
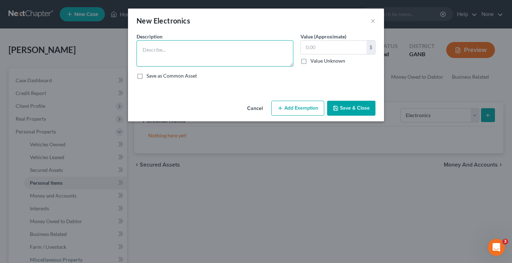
click at [274, 59] on textarea at bounding box center [215, 53] width 157 height 26
type textarea "Television"
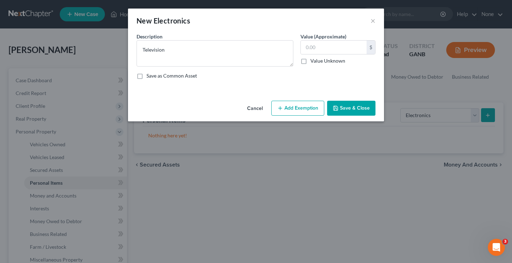
click at [147, 77] on label "Save as Common Asset" at bounding box center [172, 75] width 51 height 7
click at [149, 77] on input "Save as Common Asset" at bounding box center [151, 74] width 5 height 5
checkbox input "true"
click at [349, 40] on div "$" at bounding box center [338, 47] width 75 height 14
click at [338, 58] on label "Value Unknown" at bounding box center [328, 60] width 35 height 7
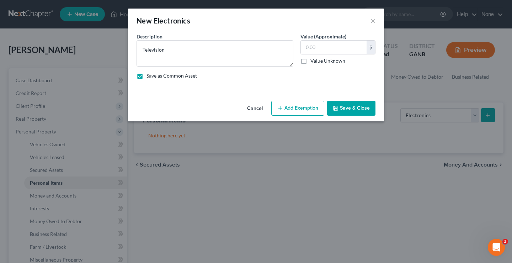
click at [318, 58] on input "Value Unknown" at bounding box center [316, 59] width 5 height 5
checkbox input "true"
type input "0.00"
click at [311, 63] on label "Value Unknown" at bounding box center [328, 60] width 35 height 7
click at [314, 62] on input "Value Unknown" at bounding box center [316, 59] width 5 height 5
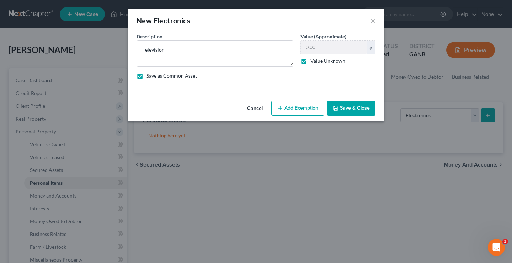
checkbox input "false"
click at [320, 47] on input "0.00" at bounding box center [334, 48] width 66 height 14
type input "2"
type input "150"
click at [343, 106] on button "Save & Close" at bounding box center [351, 108] width 48 height 15
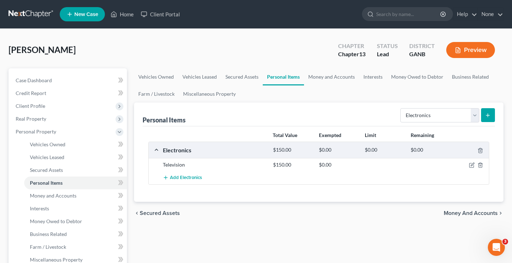
click at [485, 118] on button "submit" at bounding box center [489, 115] width 14 height 14
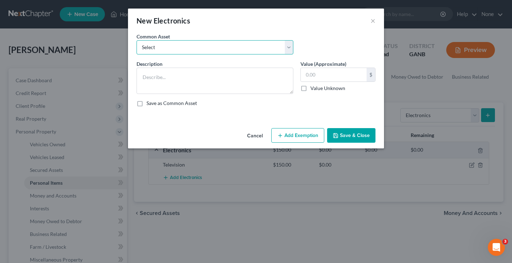
click at [260, 43] on select "Select Television" at bounding box center [215, 47] width 157 height 14
select select "0"
type textarea "Television"
type input "150.00"
click at [306, 138] on button "Add Exemption" at bounding box center [298, 135] width 53 height 15
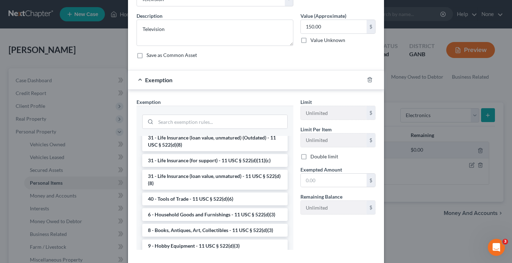
scroll to position [551, 0]
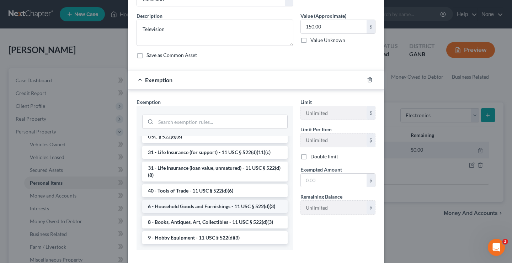
click at [250, 206] on li "6 - Household Goods and Furnishings - 11 USC § 522(d)(3)" at bounding box center [215, 206] width 146 height 13
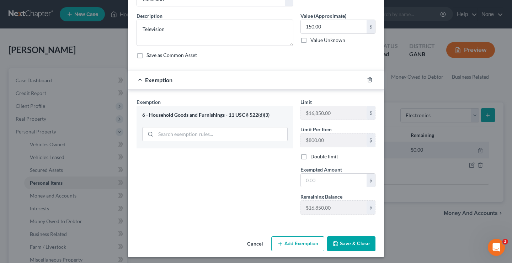
click at [342, 247] on button "Save & Close" at bounding box center [351, 243] width 48 height 15
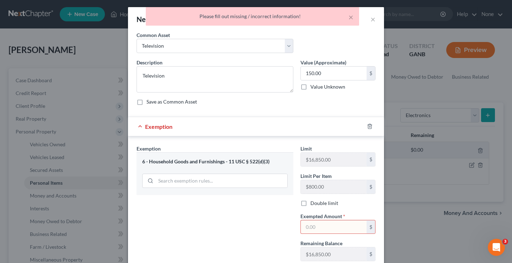
scroll to position [0, 0]
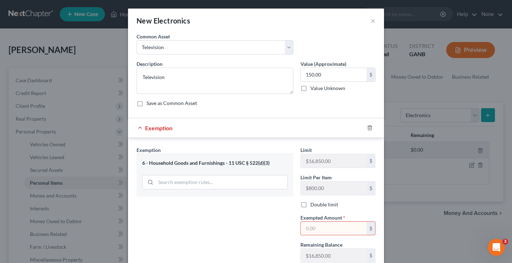
click at [147, 106] on label "Save as Common Asset" at bounding box center [172, 103] width 51 height 7
click at [149, 104] on input "Save as Common Asset" at bounding box center [151, 102] width 5 height 5
checkbox input "true"
click at [159, 128] on span "Exemption" at bounding box center [158, 128] width 27 height 7
click at [331, 233] on input "text" at bounding box center [334, 229] width 66 height 14
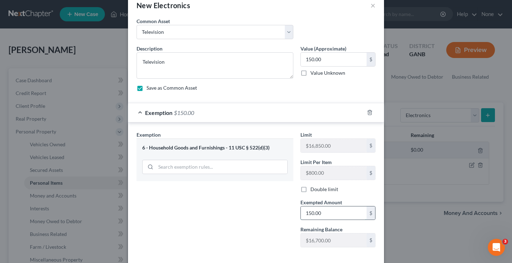
scroll to position [51, 0]
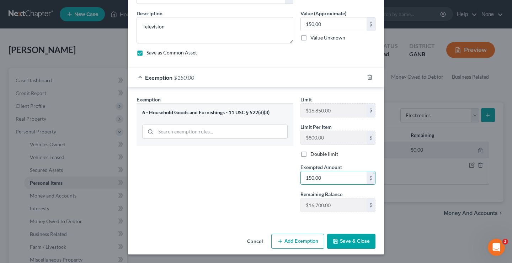
type input "150.00"
click at [350, 239] on button "Save & Close" at bounding box center [351, 241] width 48 height 15
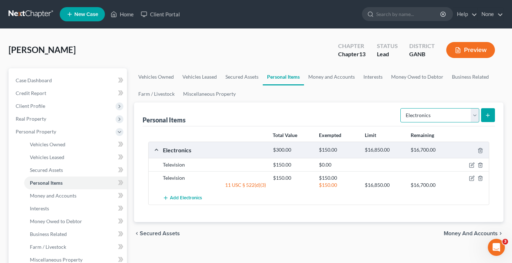
click at [437, 120] on select "Select Item Type Clothing Collectibles Of Value Electronics Firearms Household …" at bounding box center [440, 115] width 79 height 14
select select "household_goods"
click at [488, 119] on button "submit" at bounding box center [489, 115] width 14 height 14
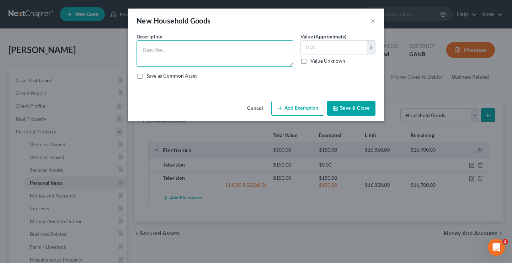
click at [200, 62] on textarea at bounding box center [215, 53] width 157 height 26
type textarea "Furniture"
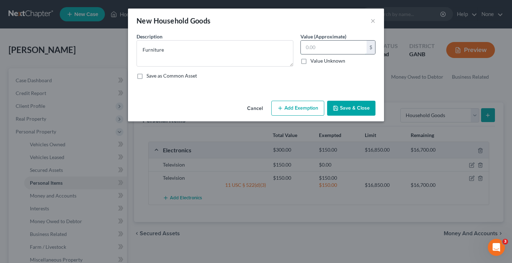
click at [309, 52] on input "text" at bounding box center [334, 48] width 66 height 14
type input "2,000"
click at [337, 104] on button "Save & Close" at bounding box center [351, 108] width 48 height 15
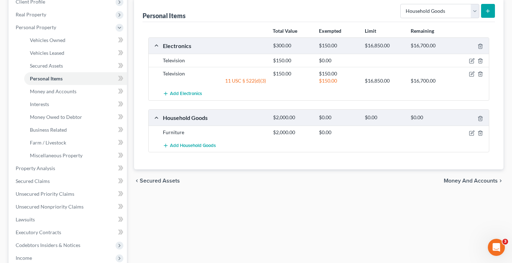
scroll to position [110, 0]
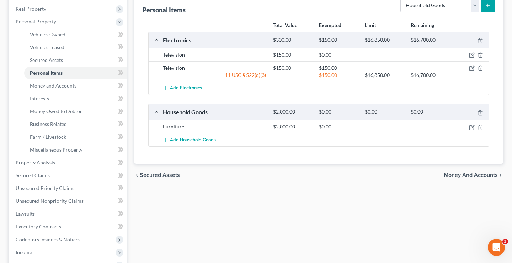
click at [348, 109] on div "$0.00" at bounding box center [339, 112] width 46 height 7
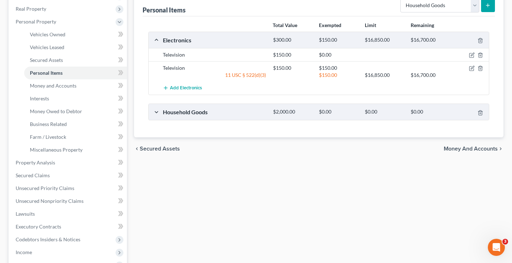
click at [323, 110] on div "$0.00" at bounding box center [339, 112] width 46 height 7
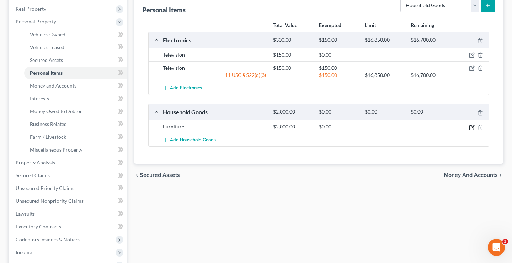
click at [472, 128] on icon "button" at bounding box center [472, 128] width 6 height 6
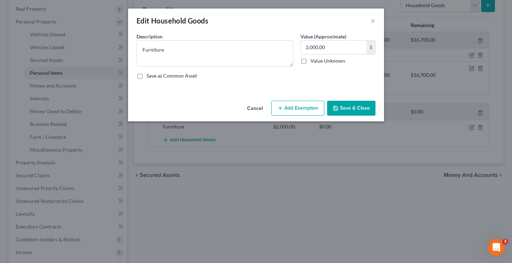
click at [279, 105] on icon "button" at bounding box center [281, 108] width 6 height 6
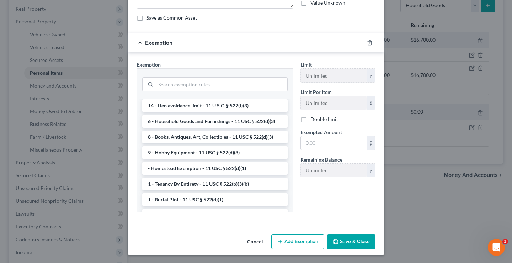
scroll to position [12, 0]
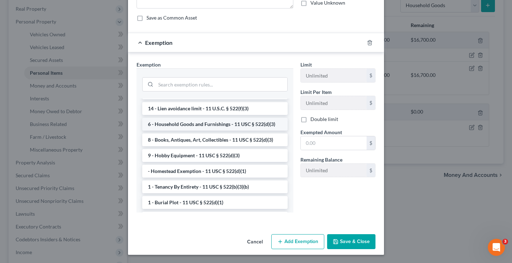
click at [207, 121] on li "6 - Household Goods and Furnishings - 11 USC § 522(d)(3)" at bounding box center [215, 124] width 146 height 13
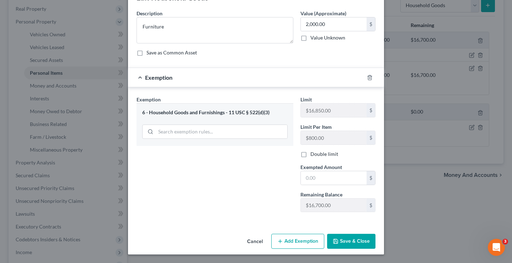
click at [354, 242] on button "Save & Close" at bounding box center [351, 241] width 48 height 15
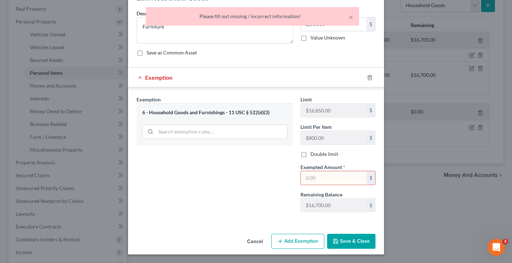
click at [339, 180] on input "text" at bounding box center [334, 178] width 66 height 14
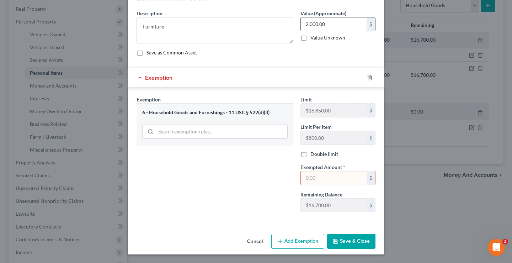
click at [343, 24] on input "2,000.00" at bounding box center [334, 24] width 66 height 14
type input "800"
click at [314, 176] on input "text" at bounding box center [334, 178] width 66 height 14
type input "800"
click at [346, 240] on button "Save & Close" at bounding box center [351, 241] width 48 height 15
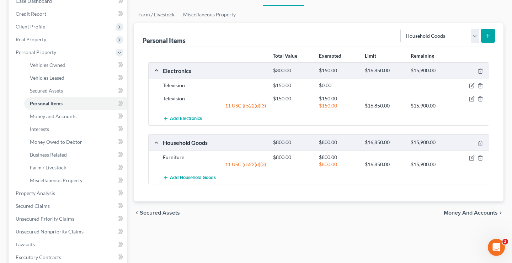
scroll to position [79, 0]
click at [206, 13] on link "Miscellaneous Property" at bounding box center [209, 15] width 61 height 17
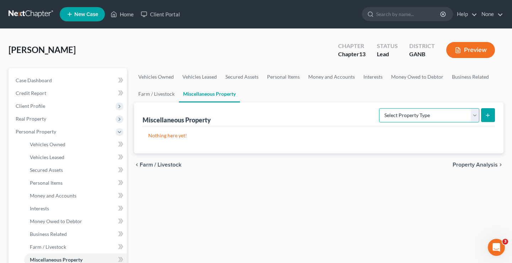
click at [429, 121] on select "Select Property Type Assigned for Creditor Benefit [DATE] Holding for Another N…" at bounding box center [429, 115] width 100 height 14
click at [159, 72] on link "Vehicles Owned" at bounding box center [156, 76] width 44 height 17
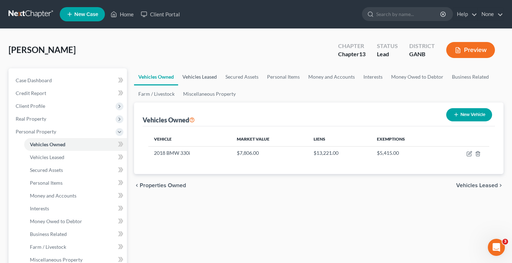
click at [201, 79] on link "Vehicles Leased" at bounding box center [199, 76] width 43 height 17
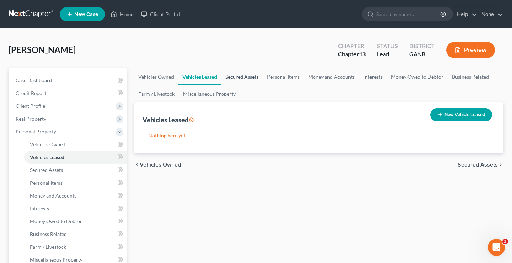
click at [247, 80] on link "Secured Assets" at bounding box center [242, 76] width 42 height 17
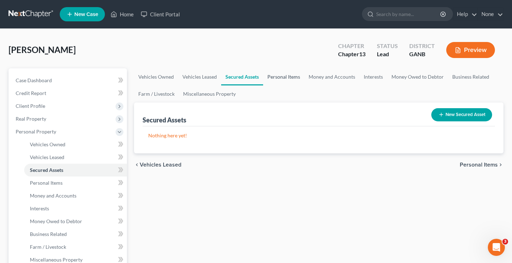
click at [286, 78] on link "Personal Items" at bounding box center [283, 76] width 41 height 17
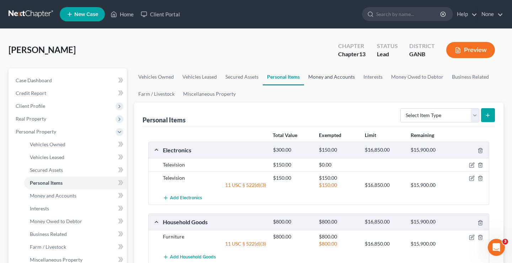
click at [331, 78] on link "Money and Accounts" at bounding box center [331, 76] width 55 height 17
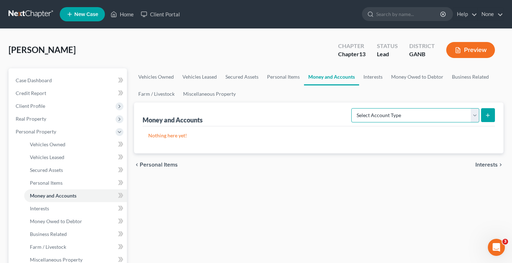
click at [394, 117] on select "Select Account Type Brokerage Cash on Hand Certificates of Deposit Checking Acc…" at bounding box center [416, 115] width 128 height 14
select select "checking"
click at [484, 116] on button "submit" at bounding box center [489, 115] width 14 height 14
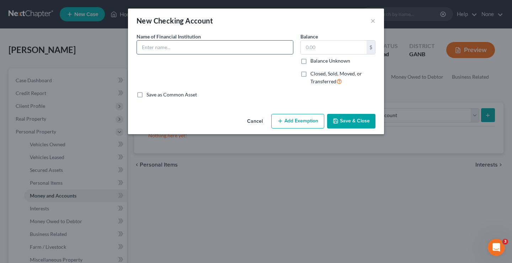
click at [215, 45] on input "text" at bounding box center [215, 48] width 156 height 14
type input "Navy Federal Credit Union"
click at [334, 44] on input "text" at bounding box center [334, 48] width 66 height 14
type input "0.00"
click at [348, 124] on button "Save & Close" at bounding box center [351, 121] width 48 height 15
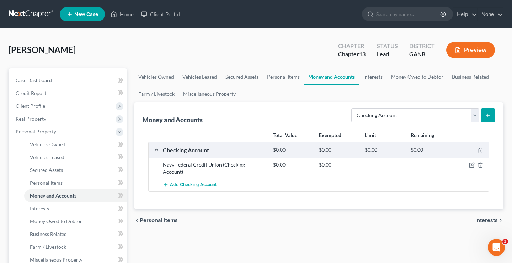
click at [489, 113] on icon "submit" at bounding box center [488, 115] width 6 height 6
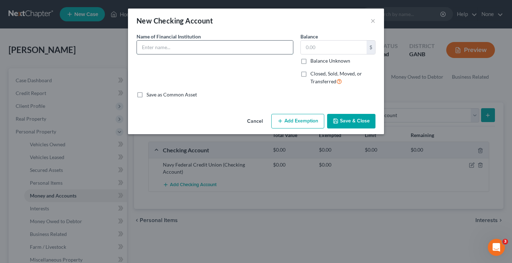
click at [256, 46] on input "text" at bounding box center [215, 48] width 156 height 14
click at [351, 53] on input "text" at bounding box center [334, 48] width 66 height 14
click at [249, 50] on input "Navy Federal Credit Union" at bounding box center [215, 48] width 156 height 14
type input "Navy Federal Credit Union Savings"
click at [352, 120] on button "Save & Close" at bounding box center [351, 121] width 48 height 15
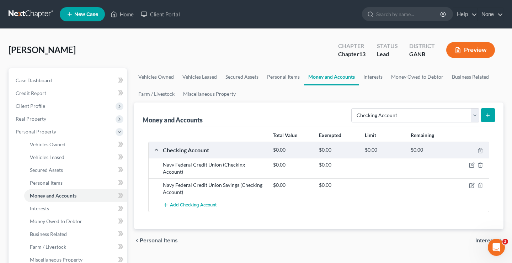
click at [489, 116] on icon "submit" at bounding box center [488, 115] width 6 height 6
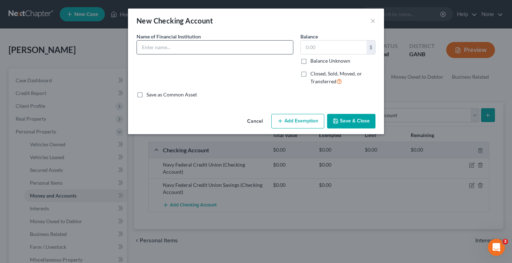
click at [256, 47] on input "text" at bounding box center [215, 48] width 156 height 14
type input "Bank of America"
click at [326, 47] on input "text" at bounding box center [334, 48] width 66 height 14
type input "30.00"
click at [346, 116] on button "Save & Close" at bounding box center [351, 121] width 48 height 15
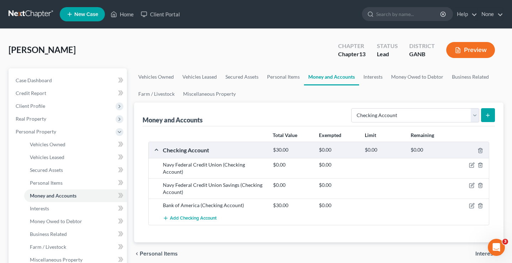
click at [491, 115] on button "submit" at bounding box center [489, 115] width 14 height 14
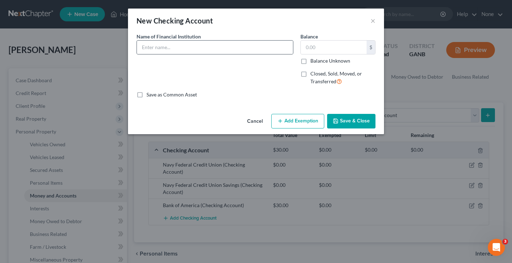
click at [243, 40] on div at bounding box center [215, 47] width 157 height 14
click at [242, 47] on input "text" at bounding box center [215, 48] width 156 height 14
type input "[PERSON_NAME] Fargo Checking Account"
click at [335, 44] on input "text" at bounding box center [334, 48] width 66 height 14
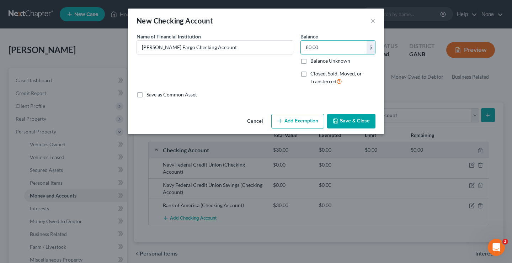
type input "80.00"
click at [348, 121] on button "Save & Close" at bounding box center [351, 121] width 48 height 15
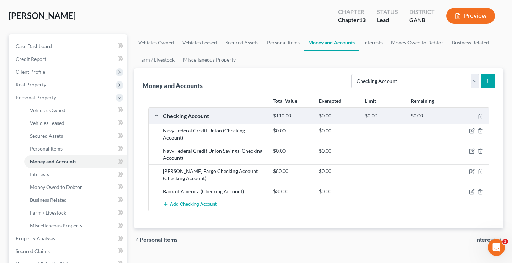
scroll to position [35, 0]
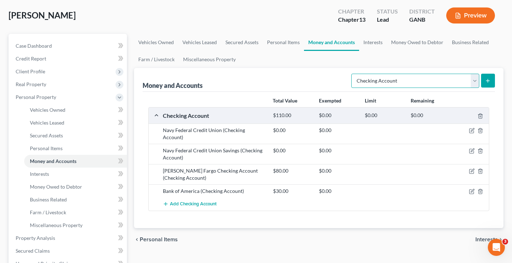
click at [475, 80] on select "Select Account Type Brokerage Cash on Hand Certificates of Deposit Checking Acc…" at bounding box center [416, 81] width 128 height 14
click at [480, 148] on icon "button" at bounding box center [481, 151] width 6 height 6
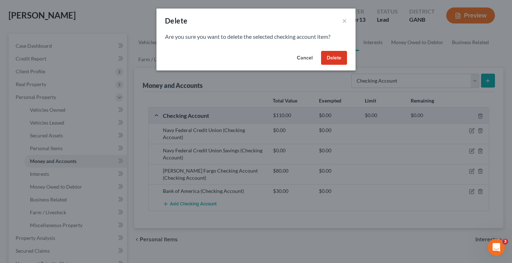
click at [341, 56] on button "Delete" at bounding box center [334, 58] width 26 height 14
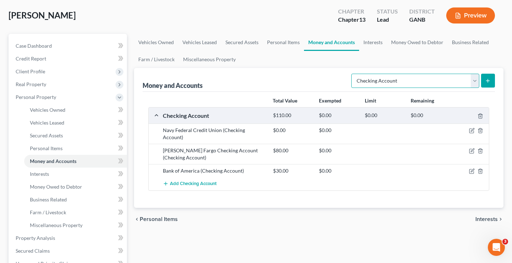
click at [402, 82] on select "Select Account Type Brokerage Cash on Hand Certificates of Deposit Checking Acc…" at bounding box center [416, 81] width 128 height 14
select select "savings"
click at [489, 84] on button "submit" at bounding box center [489, 81] width 14 height 14
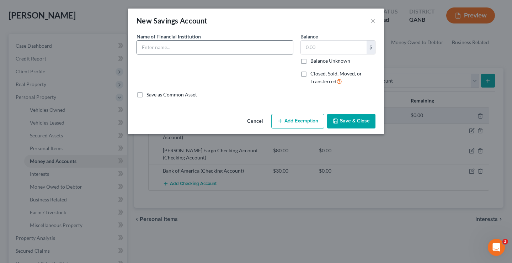
click at [228, 45] on input "text" at bounding box center [215, 48] width 156 height 14
click at [216, 53] on input "Bank of America" at bounding box center [215, 48] width 156 height 14
type input "B"
type input "[PERSON_NAME] Fargo"
click at [330, 47] on input "text" at bounding box center [334, 48] width 66 height 14
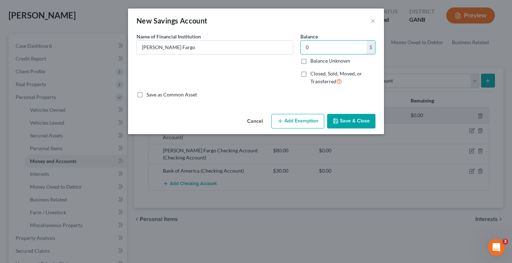
type input "0"
click at [359, 119] on button "Save & Close" at bounding box center [351, 121] width 48 height 15
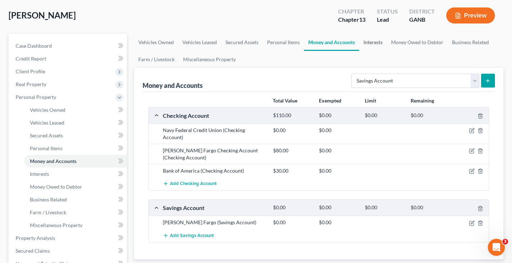
click at [374, 40] on link "Interests" at bounding box center [373, 42] width 28 height 17
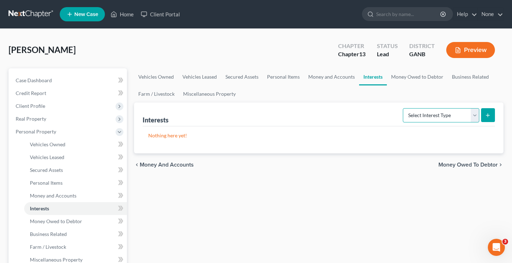
click at [450, 116] on select "Select Interest Type 401K Annuity Bond Education IRA Government Bond Government…" at bounding box center [441, 115] width 77 height 14
click at [404, 76] on link "Money Owed to Debtor" at bounding box center [417, 76] width 61 height 17
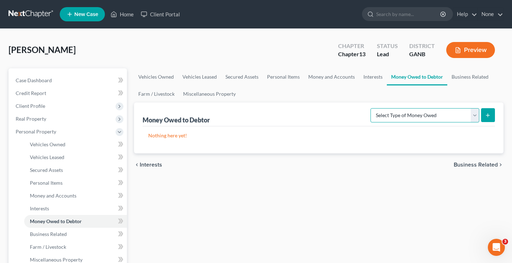
click at [448, 119] on select "Select Type of Money Owed Accounts Receivable Alimony Child Support Claims Agai…" at bounding box center [425, 115] width 109 height 14
click at [459, 77] on link "Business Related" at bounding box center [471, 76] width 46 height 17
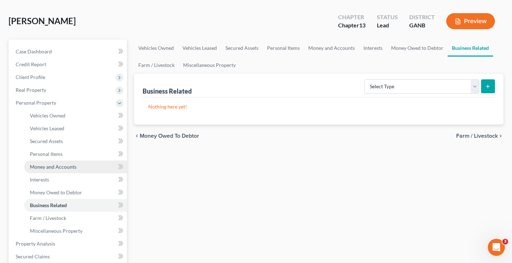
scroll to position [38, 0]
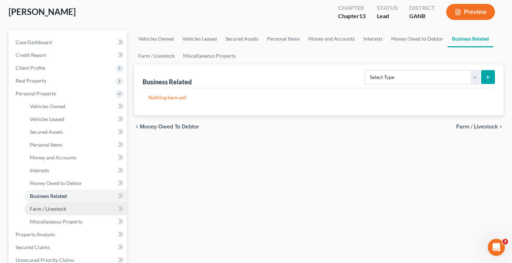
click at [84, 211] on link "Farm / Livestock" at bounding box center [75, 208] width 103 height 13
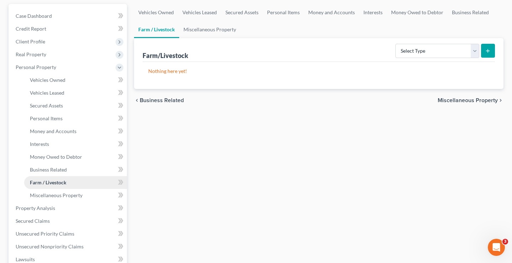
scroll to position [65, 0]
click at [85, 195] on link "Miscellaneous Property" at bounding box center [75, 194] width 103 height 13
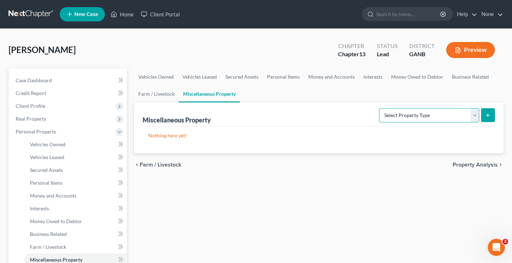
click at [379, 120] on select "Select Property Type Assigned for Creditor Benefit [DATE] Holding for Another N…" at bounding box center [429, 115] width 100 height 14
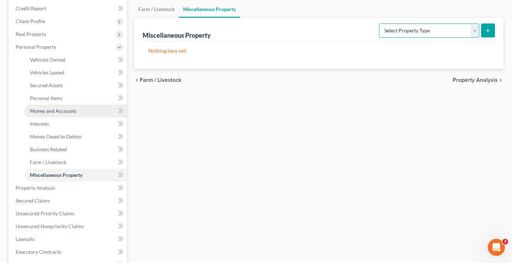
scroll to position [87, 0]
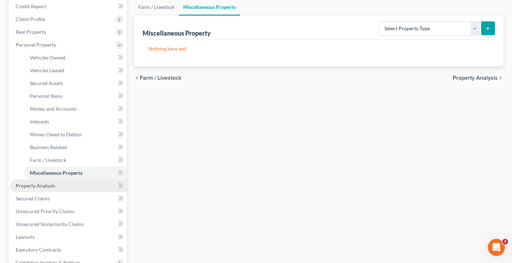
click at [105, 189] on link "Property Analysis" at bounding box center [68, 185] width 117 height 13
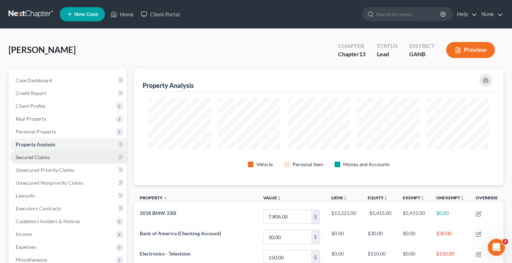
click at [96, 157] on link "Secured Claims" at bounding box center [68, 157] width 117 height 13
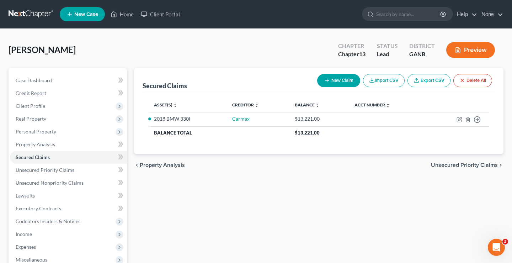
click at [368, 104] on link "Acct Number expand_more expand_less unfold_more" at bounding box center [373, 104] width 36 height 5
click at [375, 111] on th "Acct Number expand_more expand_less unfold_more" at bounding box center [387, 105] width 77 height 14
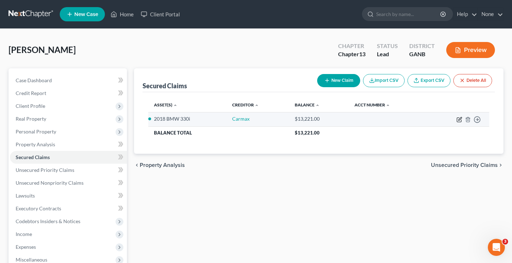
click at [460, 121] on icon "button" at bounding box center [460, 120] width 6 height 6
select select "2"
select select "0"
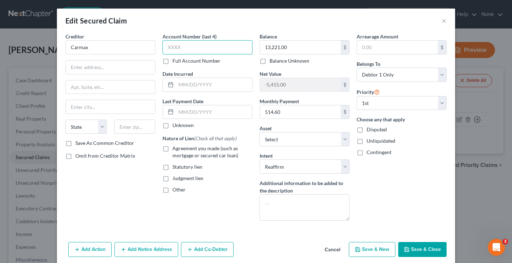
click at [186, 50] on input "text" at bounding box center [208, 47] width 90 height 14
type input "8936"
click at [192, 85] on input "text" at bounding box center [214, 85] width 76 height 14
type input "[DATE]"
click at [178, 109] on input "text" at bounding box center [214, 112] width 76 height 14
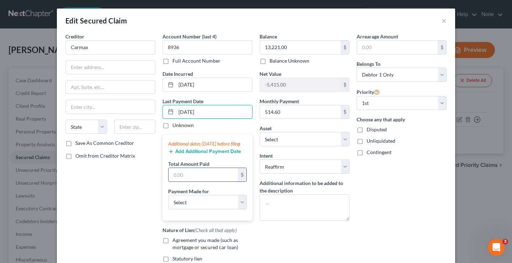
type input "[DATE]"
click at [197, 180] on input "text" at bounding box center [203, 175] width 69 height 14
type input "244.75"
click at [201, 205] on select "Select Car Credit Card Loan Repayment Mortgage Other Suppliers Or Vendors" at bounding box center [207, 202] width 79 height 14
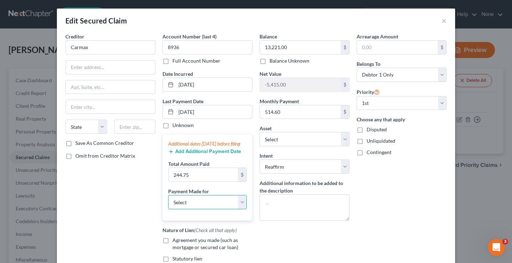
select select "0"
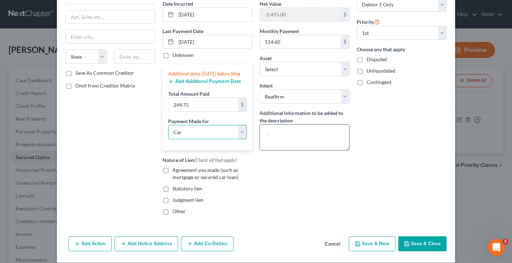
scroll to position [72, 0]
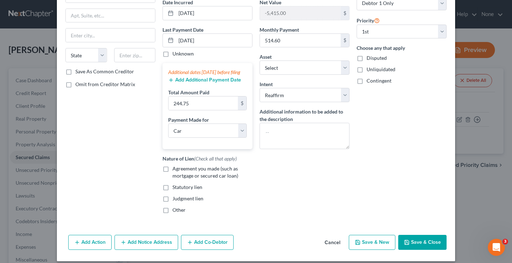
click at [173, 175] on label "Agreement you made (such as mortgage or secured car loan)" at bounding box center [213, 172] width 80 height 14
click at [175, 170] on input "Agreement you made (such as mortgage or secured car loan)" at bounding box center [177, 167] width 5 height 5
checkbox input "true"
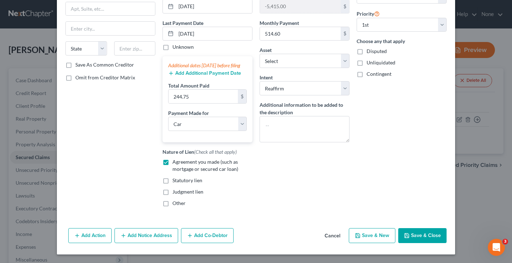
scroll to position [85, 0]
click at [417, 237] on button "Save & Close" at bounding box center [423, 235] width 48 height 15
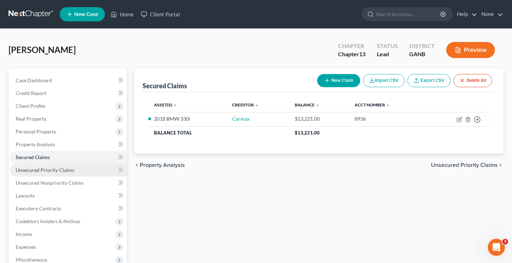
click at [95, 168] on link "Unsecured Priority Claims" at bounding box center [68, 170] width 117 height 13
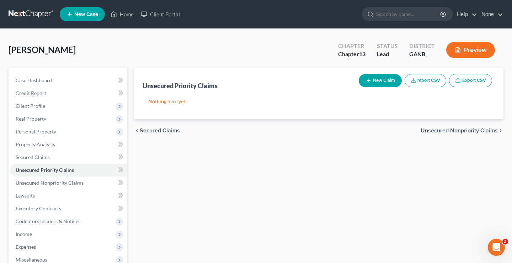
click at [375, 80] on button "New Claim" at bounding box center [380, 80] width 43 height 13
select select "0"
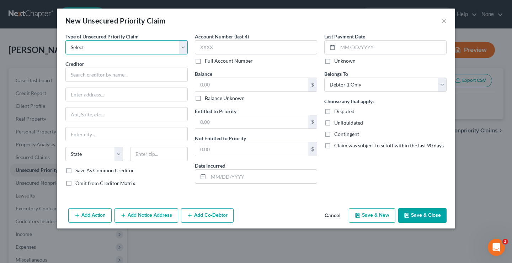
click at [158, 51] on select "Select Taxes & Other Government Units Domestic Support Obligations Extensions o…" at bounding box center [126, 47] width 122 height 14
select select "0"
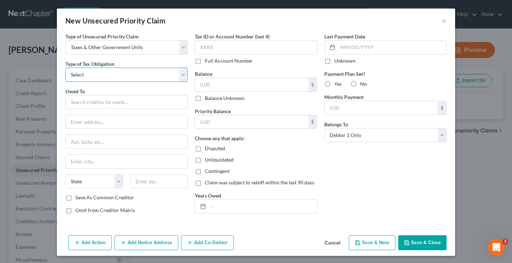
click at [152, 75] on select "Select Federal City State Franchise Tax Board Other" at bounding box center [126, 75] width 122 height 14
select select "0"
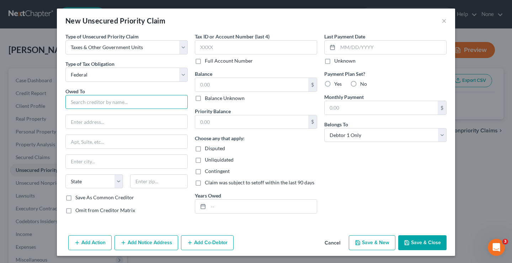
click at [146, 101] on input "text" at bounding box center [126, 102] width 122 height 14
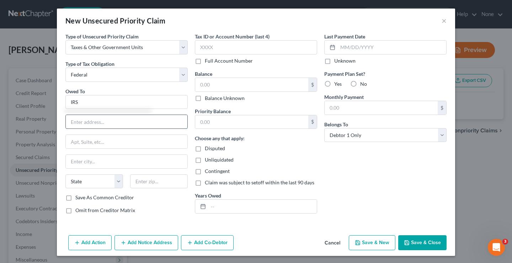
click at [91, 119] on input "text" at bounding box center [127, 122] width 122 height 14
type input "IRS"
click at [91, 123] on input "text" at bounding box center [127, 122] width 122 height 14
click at [248, 51] on input "text" at bounding box center [256, 47] width 122 height 14
click at [132, 121] on input "text" at bounding box center [127, 122] width 122 height 14
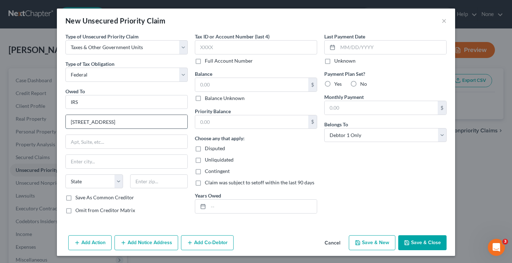
type input "[STREET_ADDRESS]"
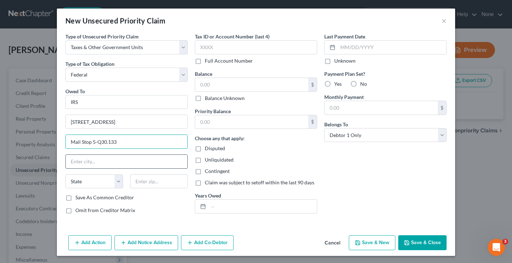
type input "Mail Stop 5-Q30.133"
click at [105, 165] on input "text" at bounding box center [127, 162] width 122 height 14
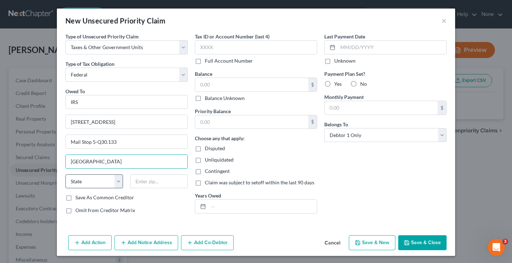
type input "[GEOGRAPHIC_DATA]"
click at [98, 181] on select "State [US_STATE] AK AR AZ CA CO CT DE DC [GEOGRAPHIC_DATA] [GEOGRAPHIC_DATA] GU…" at bounding box center [94, 181] width 58 height 14
select select "39"
click at [158, 184] on input "text" at bounding box center [159, 181] width 58 height 14
type input "19104-5016"
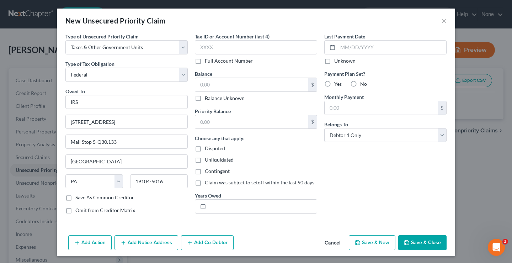
click at [75, 198] on label "Save As Common Creditor" at bounding box center [104, 197] width 59 height 7
click at [78, 198] on input "Save As Common Creditor" at bounding box center [80, 196] width 5 height 5
checkbox input "true"
click at [207, 209] on div at bounding box center [201, 207] width 13 height 14
click at [204, 207] on icon at bounding box center [203, 207] width 6 height 6
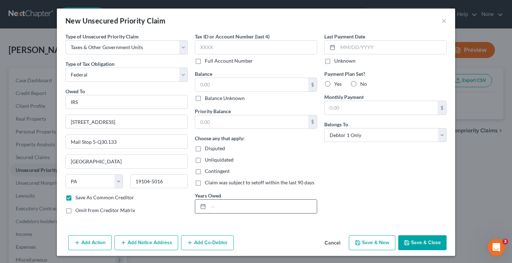
click at [223, 202] on input "text" at bounding box center [263, 207] width 109 height 14
click at [361, 84] on label "No" at bounding box center [364, 83] width 7 height 7
click at [363, 84] on input "No" at bounding box center [365, 82] width 5 height 5
radio input "true"
click at [277, 47] on input "text" at bounding box center [256, 47] width 122 height 14
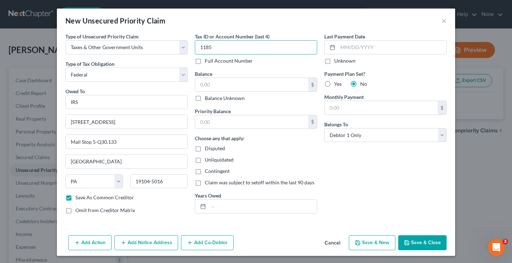
scroll to position [1, 0]
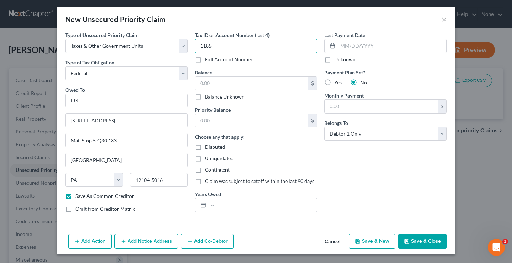
type input "1185"
click at [415, 241] on button "Save & Close" at bounding box center [423, 241] width 48 height 15
checkbox input "false"
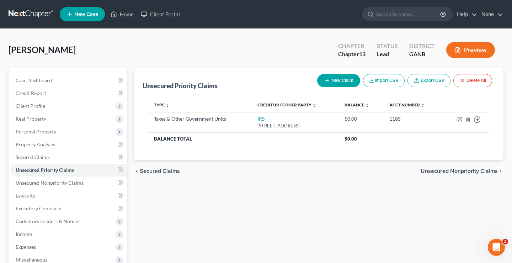
click at [331, 81] on button "New Claim" at bounding box center [338, 80] width 43 height 13
select select "0"
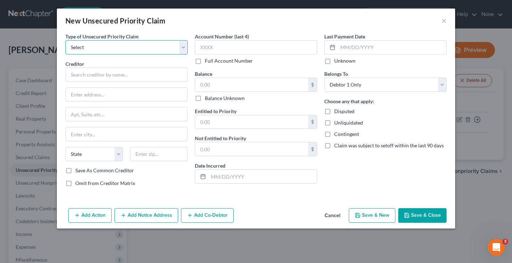
click at [166, 52] on select "Select Taxes & Other Government Units Domestic Support Obligations Extensions o…" at bounding box center [126, 47] width 122 height 14
select select "0"
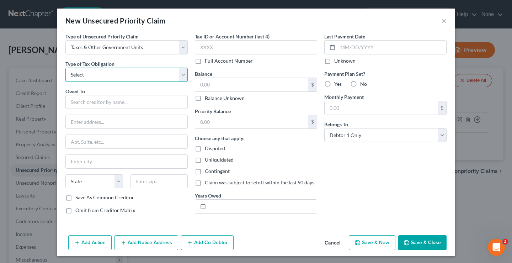
click at [147, 76] on select "Select Federal City State Franchise Tax Board Other" at bounding box center [126, 75] width 122 height 14
select select "2"
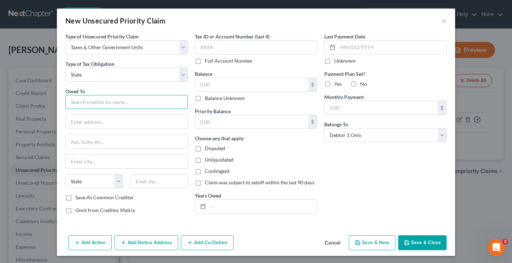
click at [138, 102] on input "text" at bounding box center [126, 102] width 122 height 14
type input "[US_STATE] Department of Revenue"
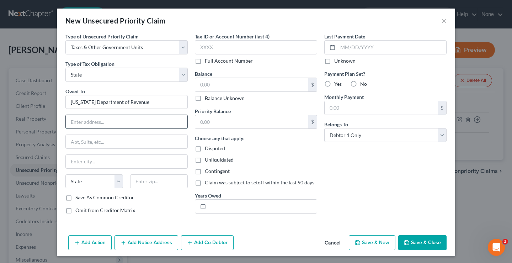
click at [126, 123] on input "text" at bounding box center [127, 122] width 122 height 14
click at [117, 156] on input "text" at bounding box center [127, 162] width 122 height 14
click at [131, 124] on input "[STREET_ADDRESS]" at bounding box center [127, 122] width 122 height 14
type input "[STREET_ADDRESS]"
click at [108, 167] on input "text" at bounding box center [127, 162] width 122 height 14
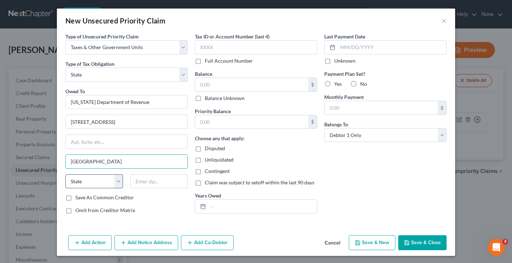
type input "[GEOGRAPHIC_DATA]"
click at [111, 185] on select "State [US_STATE] AK AR AZ CA CO CT DE DC [GEOGRAPHIC_DATA] [GEOGRAPHIC_DATA] GU…" at bounding box center [94, 181] width 58 height 14
select select "10"
click at [150, 179] on input "text" at bounding box center [159, 181] width 58 height 14
type input "30345"
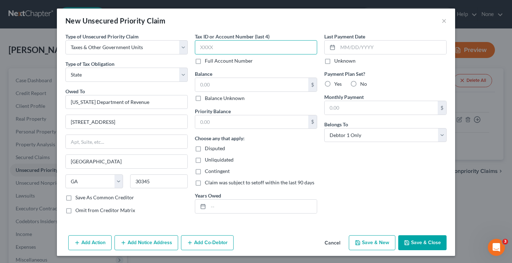
click at [243, 47] on input "text" at bounding box center [256, 47] width 122 height 14
type input "1185"
click at [361, 85] on label "No" at bounding box center [364, 83] width 7 height 7
click at [363, 85] on input "No" at bounding box center [365, 82] width 5 height 5
radio input "true"
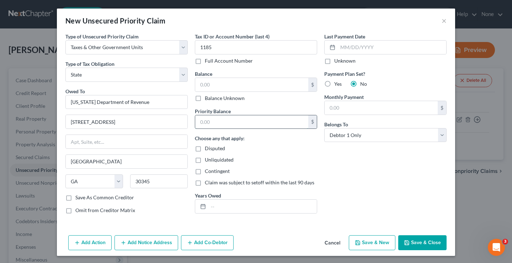
click at [272, 123] on input "text" at bounding box center [251, 122] width 113 height 14
type input "4,000"
click at [419, 243] on button "Save & Close" at bounding box center [423, 242] width 48 height 15
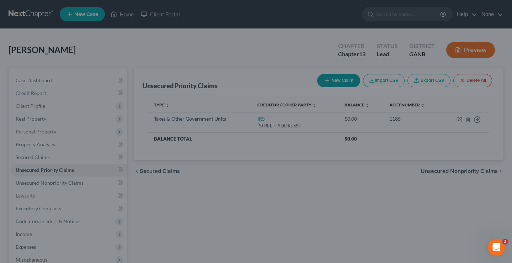
type input "0.00"
type input "4,000.00"
type input "0.00"
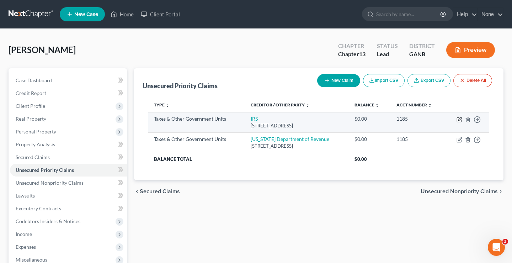
click at [457, 122] on icon "button" at bounding box center [459, 120] width 4 height 4
select select "0"
select select "39"
select select "0"
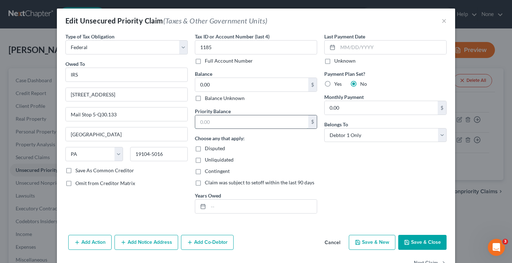
click at [278, 123] on input "text" at bounding box center [251, 122] width 113 height 14
click at [419, 242] on button "Save & Close" at bounding box center [423, 242] width 48 height 15
type input "8,000.00"
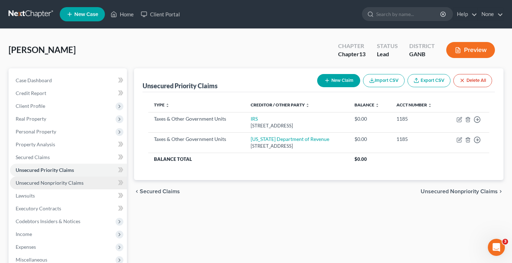
click at [85, 183] on link "Unsecured Nonpriority Claims" at bounding box center [68, 183] width 117 height 13
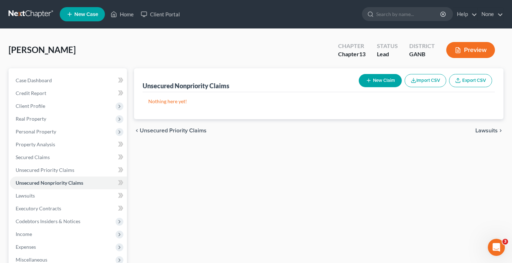
click at [380, 81] on button "New Claim" at bounding box center [380, 80] width 43 height 13
select select "0"
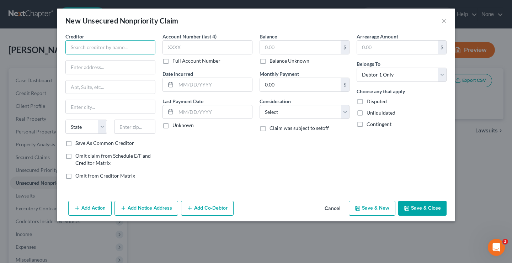
click at [122, 47] on input "text" at bounding box center [110, 47] width 90 height 14
type input "A"
click at [173, 47] on input "text" at bounding box center [208, 47] width 90 height 14
type input "Capital One Bank"
click at [286, 112] on select "Select Cable / Satellite Services Collection Agency Credit Card Debt Debt Couns…" at bounding box center [305, 112] width 90 height 14
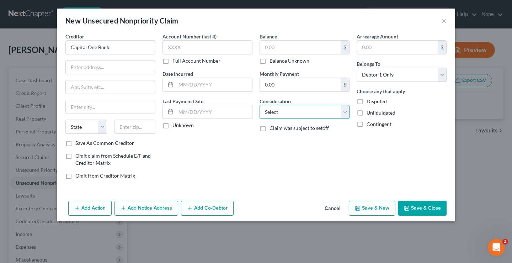
select select "2"
click at [273, 47] on input "text" at bounding box center [300, 48] width 81 height 14
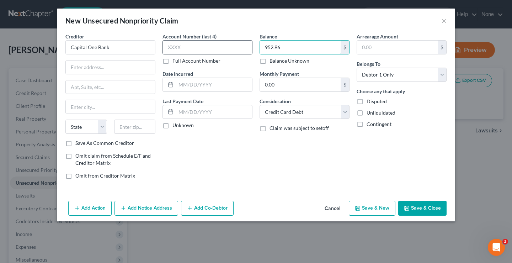
type input "952.96"
click at [232, 50] on input "text" at bounding box center [208, 47] width 90 height 14
type input "8718"
click at [141, 74] on div at bounding box center [110, 67] width 90 height 14
click at [140, 69] on input "text" at bounding box center [110, 67] width 89 height 14
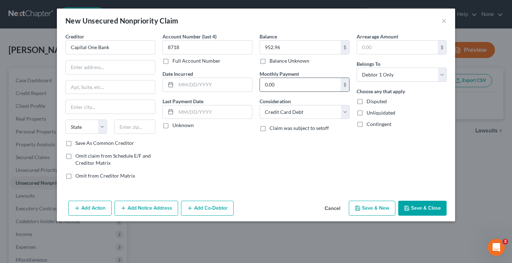
click at [276, 84] on input "0.00" at bounding box center [300, 85] width 81 height 14
type input "268.00"
click at [222, 113] on input "text" at bounding box center [214, 112] width 76 height 14
click at [174, 113] on div at bounding box center [169, 112] width 13 height 14
click at [169, 114] on icon at bounding box center [171, 112] width 6 height 6
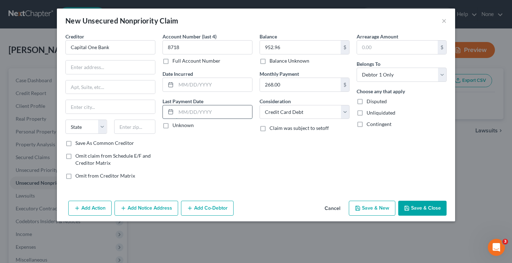
click at [185, 111] on input "text" at bounding box center [214, 112] width 76 height 14
type input "[DATE]"
click at [94, 73] on input "text" at bounding box center [110, 67] width 89 height 14
type input "P.O. Box 71087"
click at [84, 105] on input "text" at bounding box center [110, 107] width 89 height 14
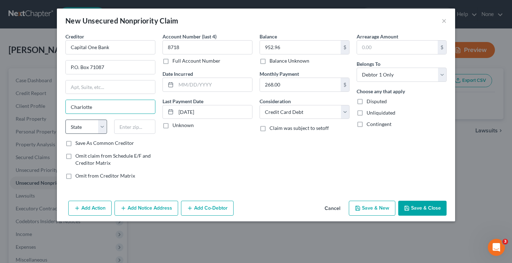
type input "Charlotte"
click at [90, 126] on select "State [US_STATE] AK AR AZ CA CO CT DE DC [GEOGRAPHIC_DATA] [GEOGRAPHIC_DATA] GU…" at bounding box center [86, 127] width 42 height 14
select select "28"
click at [132, 124] on input "text" at bounding box center [135, 127] width 42 height 14
type input "28272"
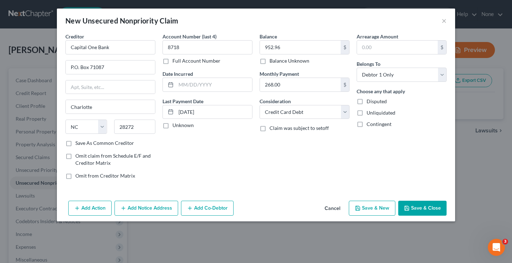
click at [75, 145] on label "Save As Common Creditor" at bounding box center [104, 143] width 59 height 7
click at [78, 144] on input "Save As Common Creditor" at bounding box center [80, 142] width 5 height 5
click at [420, 208] on button "Save & Close" at bounding box center [423, 208] width 48 height 15
checkbox input "false"
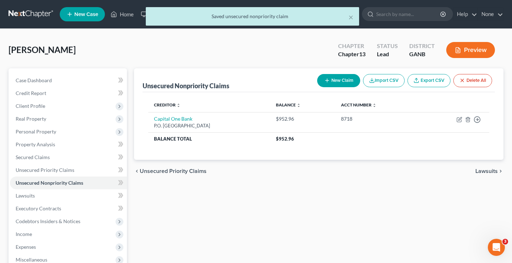
click at [339, 83] on button "New Claim" at bounding box center [338, 80] width 43 height 13
select select "0"
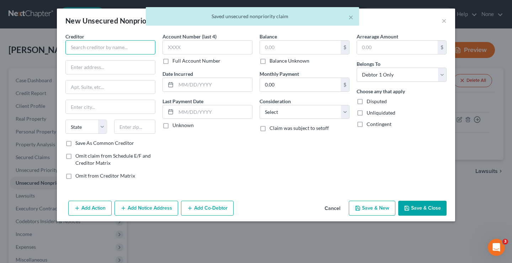
click at [138, 47] on input "text" at bounding box center [110, 47] width 90 height 14
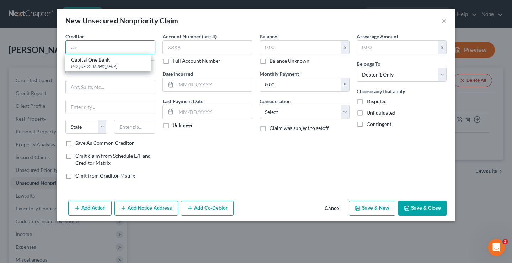
type input "c"
click at [420, 210] on button "Save & Close" at bounding box center [423, 208] width 48 height 15
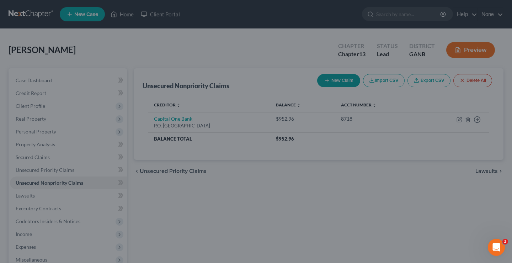
type input "Capital One Bank"
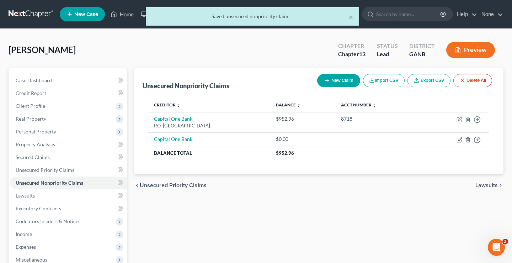
click at [337, 79] on button "New Claim" at bounding box center [338, 80] width 43 height 13
select select "0"
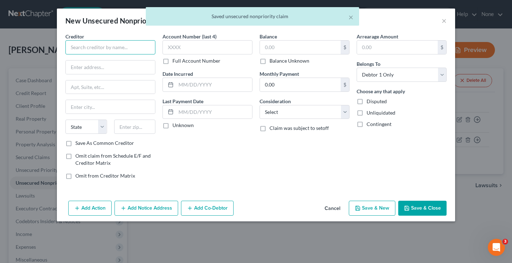
click at [124, 49] on input "text" at bounding box center [110, 47] width 90 height 14
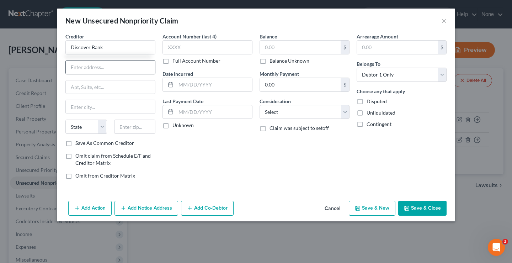
click at [122, 72] on input "text" at bounding box center [110, 67] width 89 height 14
type input "Discover Bank"
click at [211, 45] on input "text" at bounding box center [208, 47] width 90 height 14
click at [309, 47] on input "text" at bounding box center [300, 48] width 81 height 14
type input "8,000"
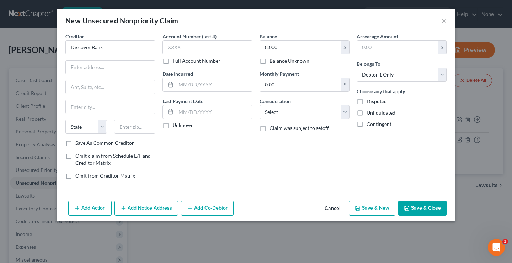
click at [295, 95] on div "Balance 8,000.00 $ Balance Unknown Balance Undetermined 8,000 $ Balance Unknown…" at bounding box center [304, 109] width 97 height 152
click at [295, 85] on input "0.00" at bounding box center [300, 85] width 81 height 14
type input "150.00"
click at [417, 205] on button "Save & Close" at bounding box center [423, 208] width 48 height 15
type input "8,000.00"
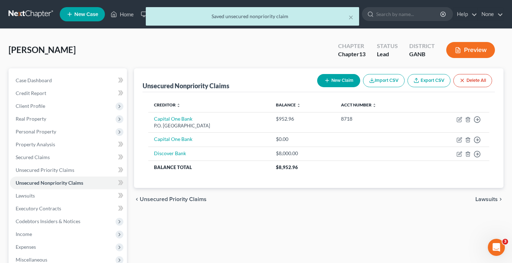
click at [328, 83] on button "New Claim" at bounding box center [338, 80] width 43 height 13
select select "0"
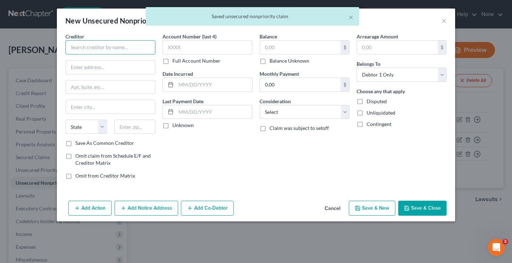
click at [107, 50] on input "text" at bounding box center [110, 47] width 90 height 14
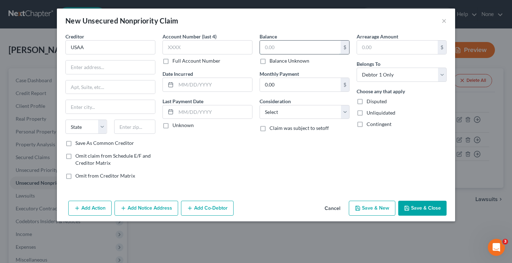
click at [286, 44] on input "text" at bounding box center [300, 48] width 81 height 14
type input "USAA"
click at [422, 207] on button "Save & Close" at bounding box center [423, 208] width 48 height 15
type input "2,500.00"
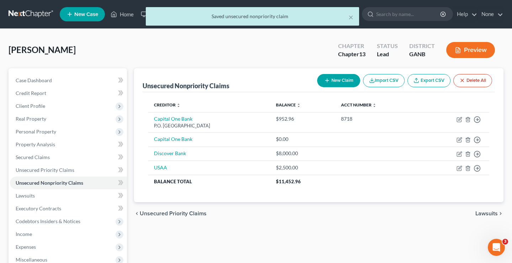
click at [338, 80] on button "New Claim" at bounding box center [338, 80] width 43 height 13
select select "0"
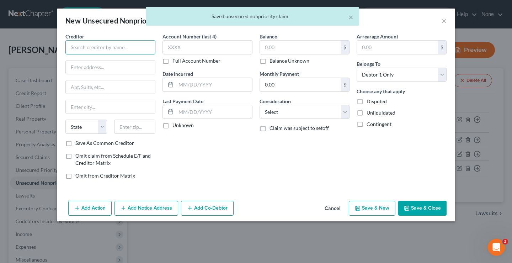
click at [112, 46] on input "text" at bounding box center [110, 47] width 90 height 14
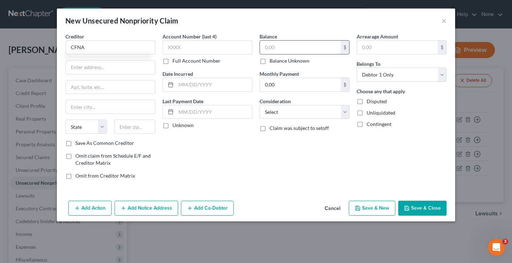
click at [316, 47] on input "text" at bounding box center [300, 48] width 81 height 14
click at [419, 202] on button "Save & Close" at bounding box center [423, 208] width 48 height 15
